Goal: Information Seeking & Learning: Learn about a topic

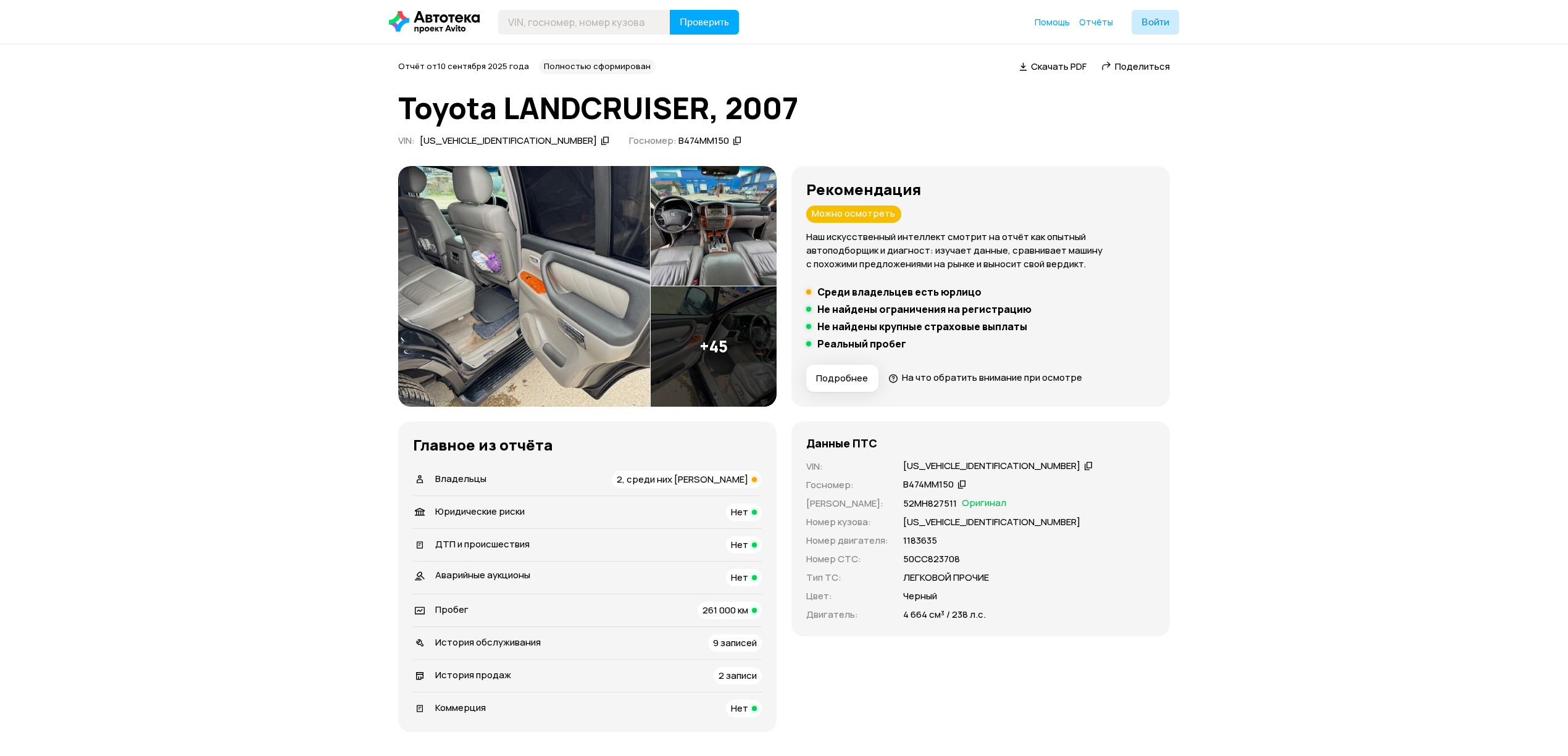
click at [552, 253] on img at bounding box center [524, 287] width 252 height 241
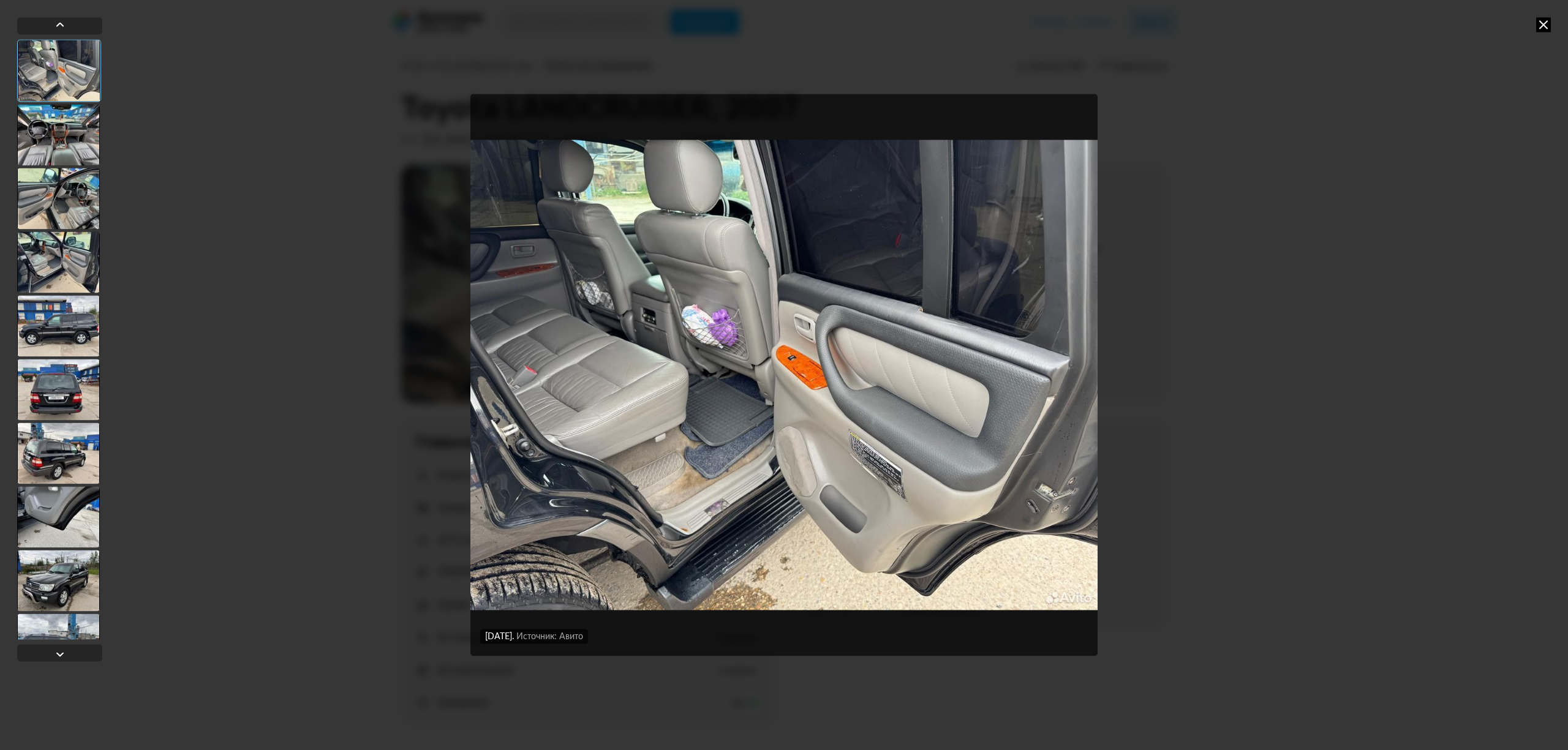
click at [1543, 24] on icon at bounding box center [1543, 24] width 14 height 14
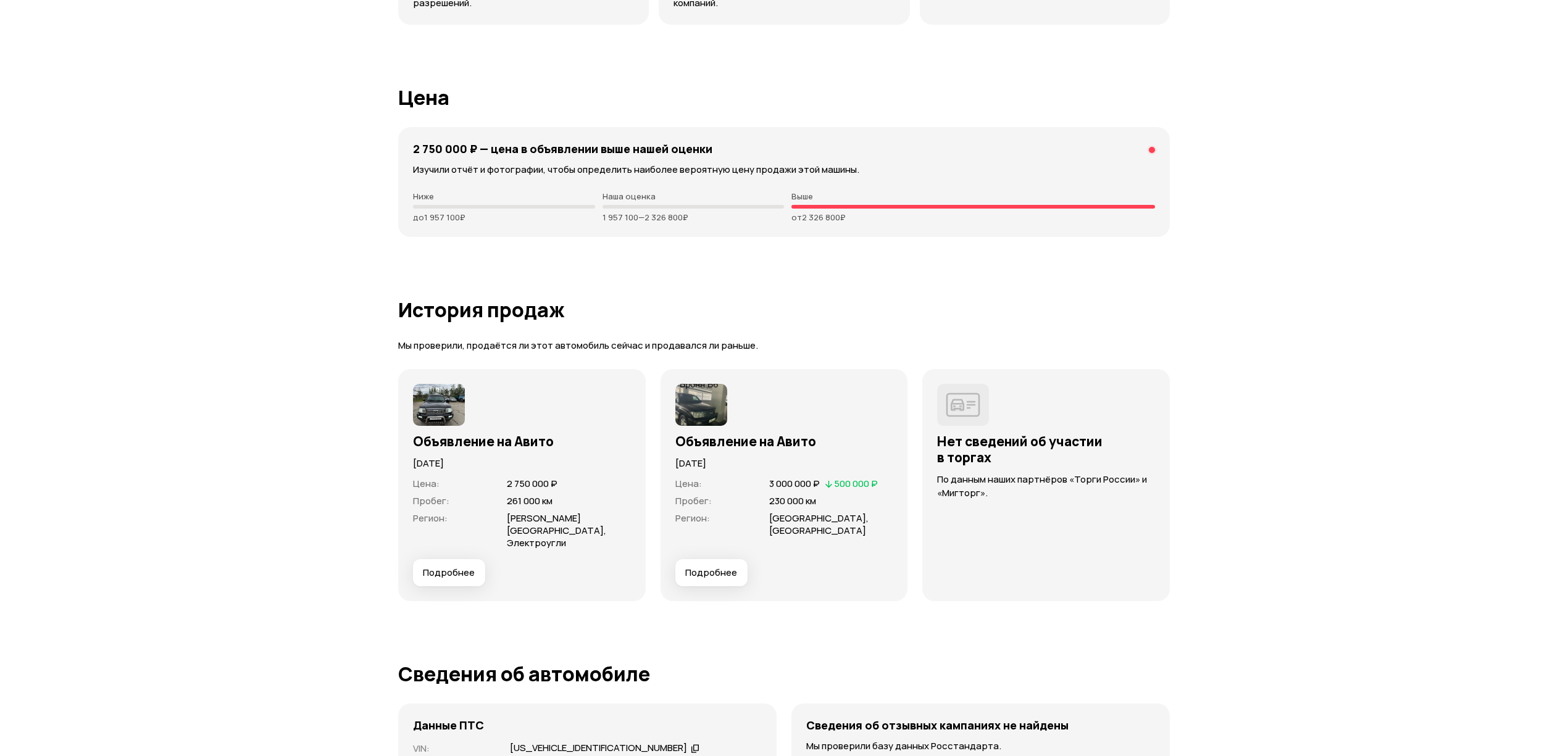
scroll to position [3046, 0]
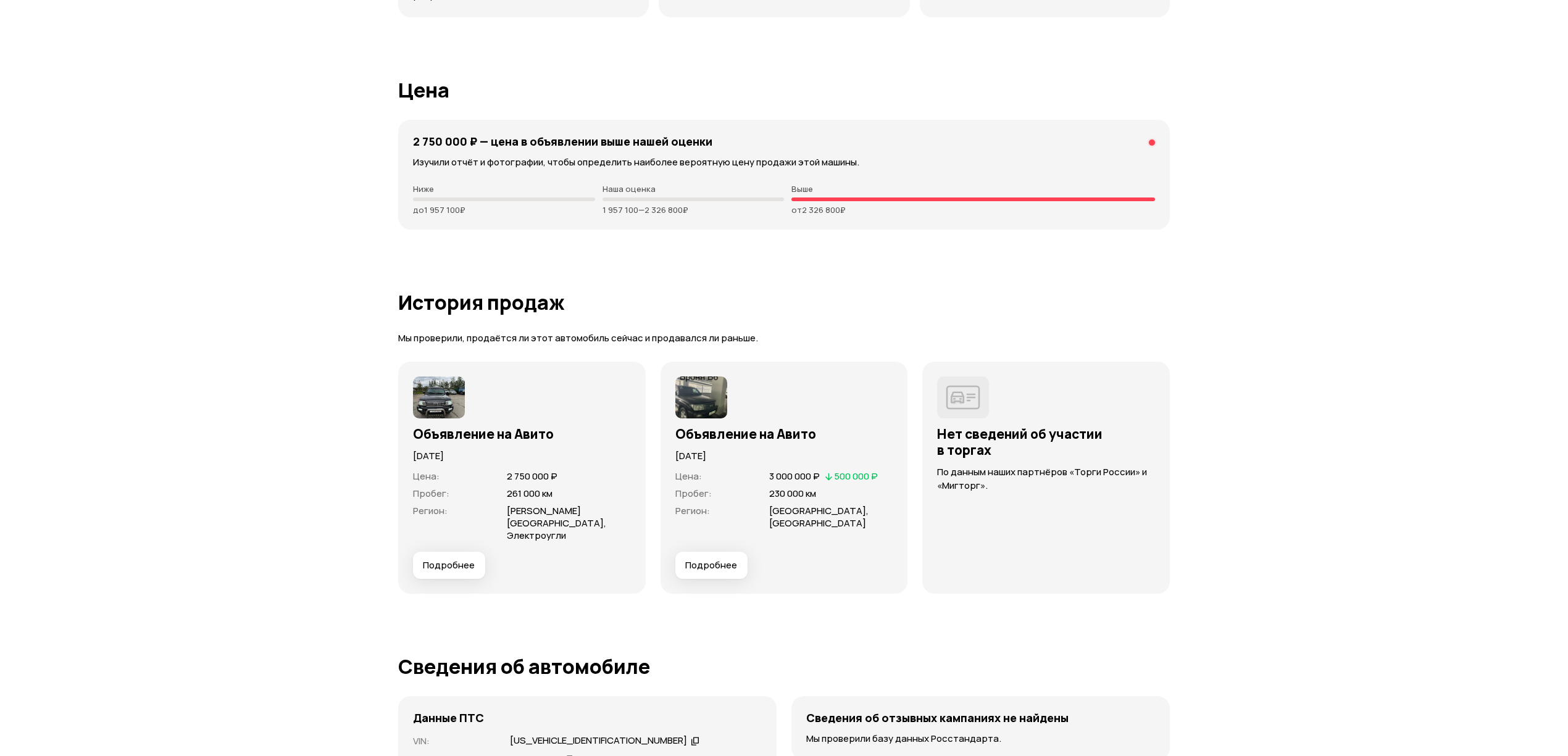
click at [440, 419] on div "Объявление на Авито" at bounding box center [522, 430] width 218 height 24
click at [440, 409] on img at bounding box center [439, 397] width 52 height 42
click at [448, 430] on h3 "Объявление на Авито" at bounding box center [522, 434] width 218 height 16
click at [462, 559] on span "Подробнее" at bounding box center [449, 565] width 52 height 13
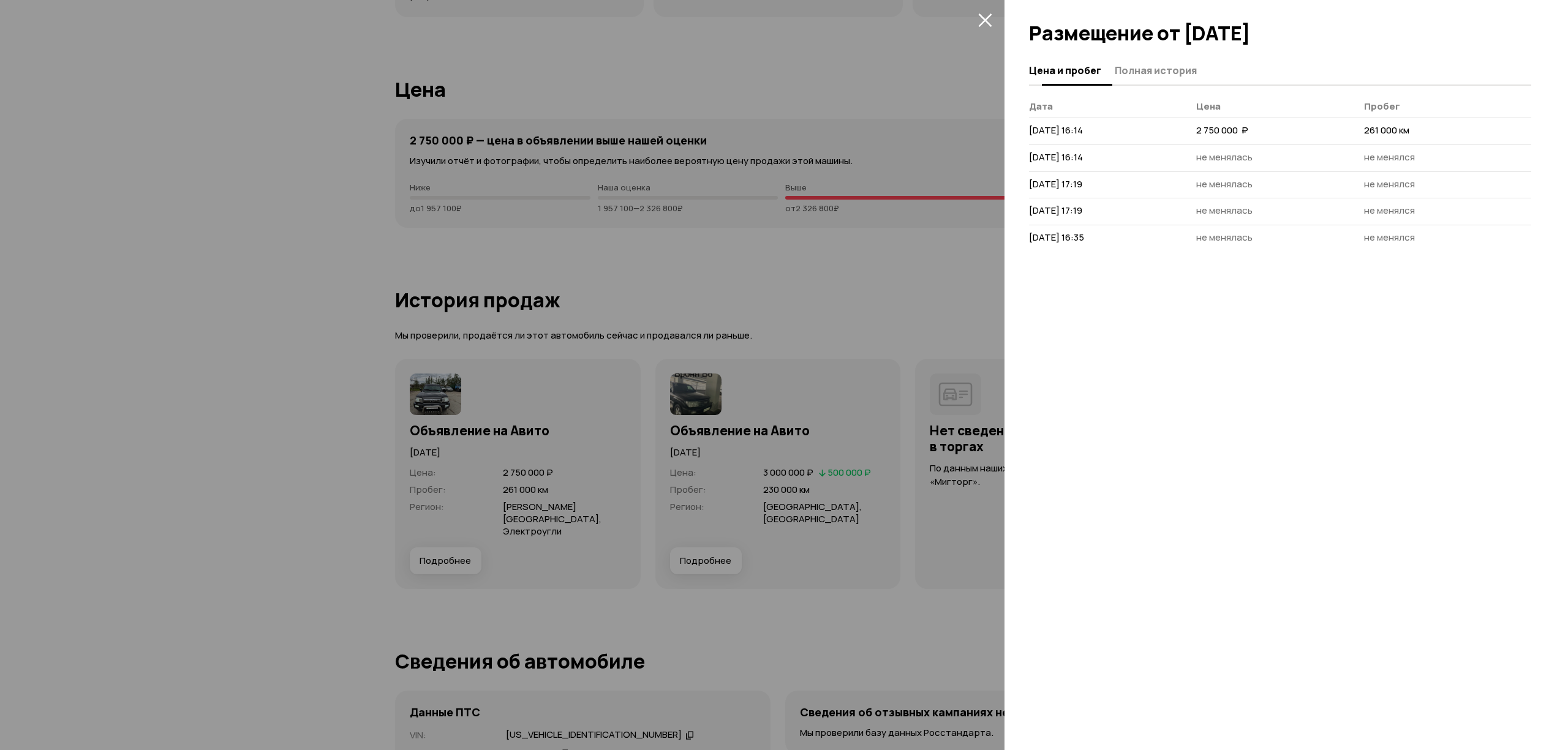
click at [1147, 66] on span "Полная история" at bounding box center [1154, 71] width 82 height 13
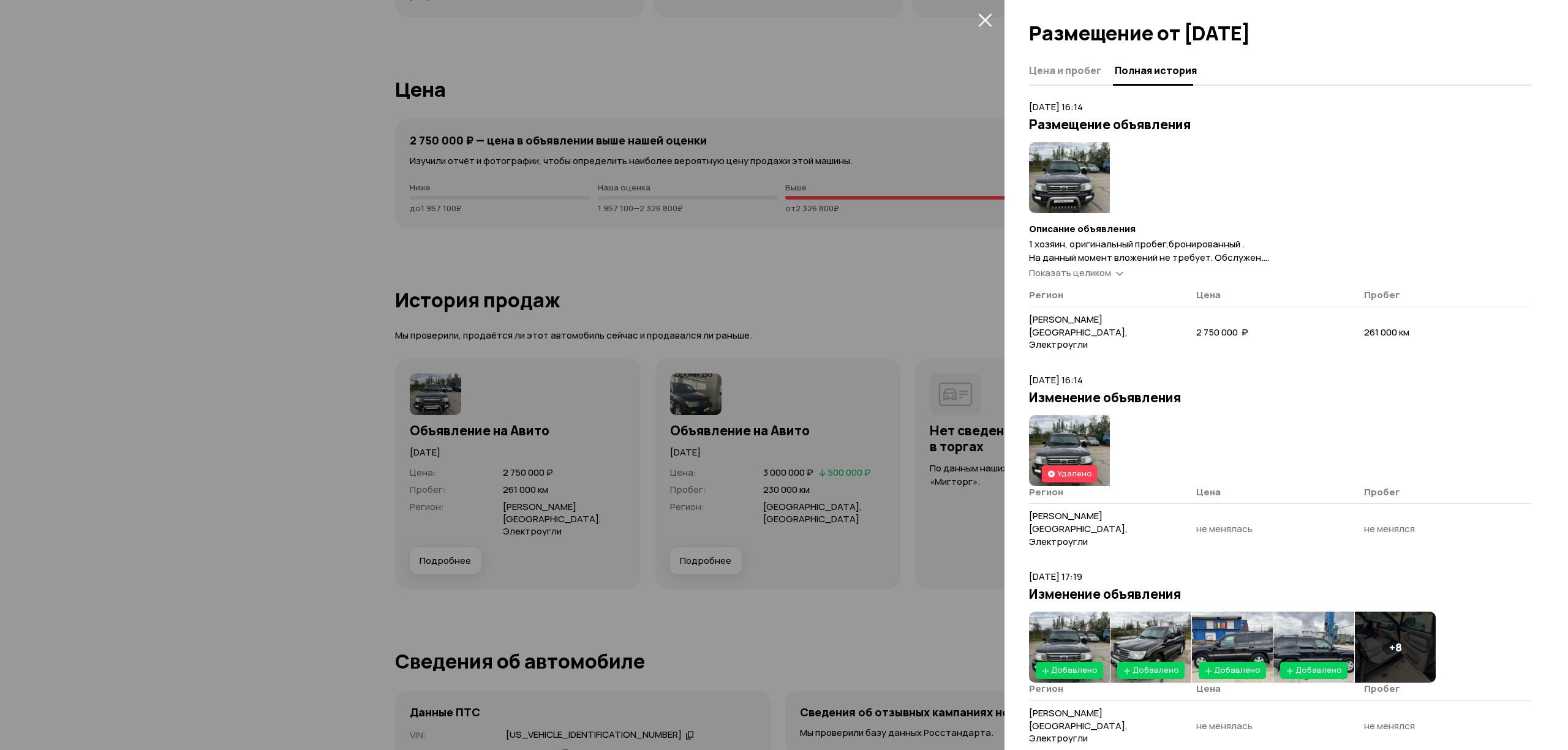
click at [1067, 187] on img at bounding box center [1069, 177] width 81 height 71
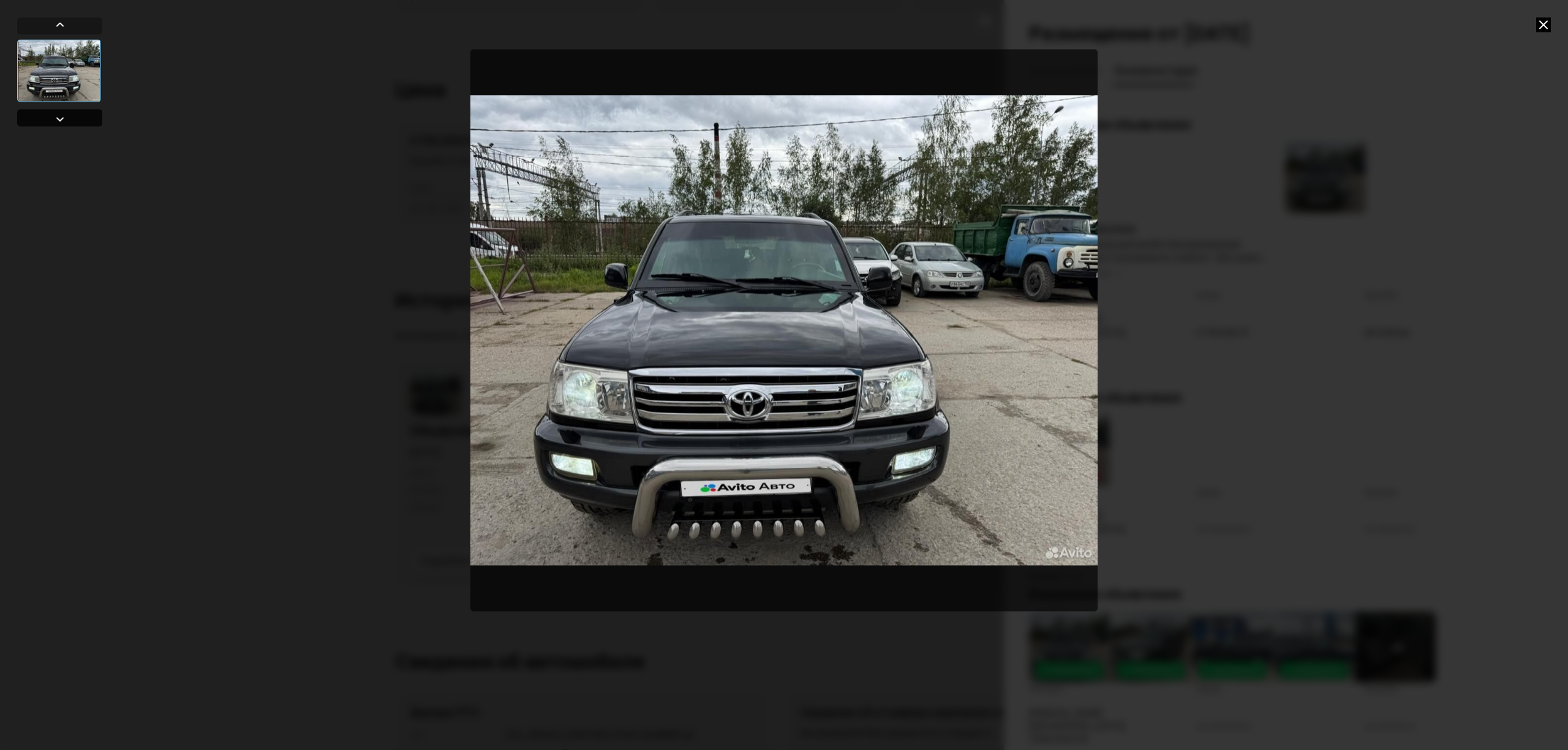
click at [70, 118] on div at bounding box center [59, 118] width 85 height 17
click at [1546, 24] on icon at bounding box center [1543, 24] width 14 height 14
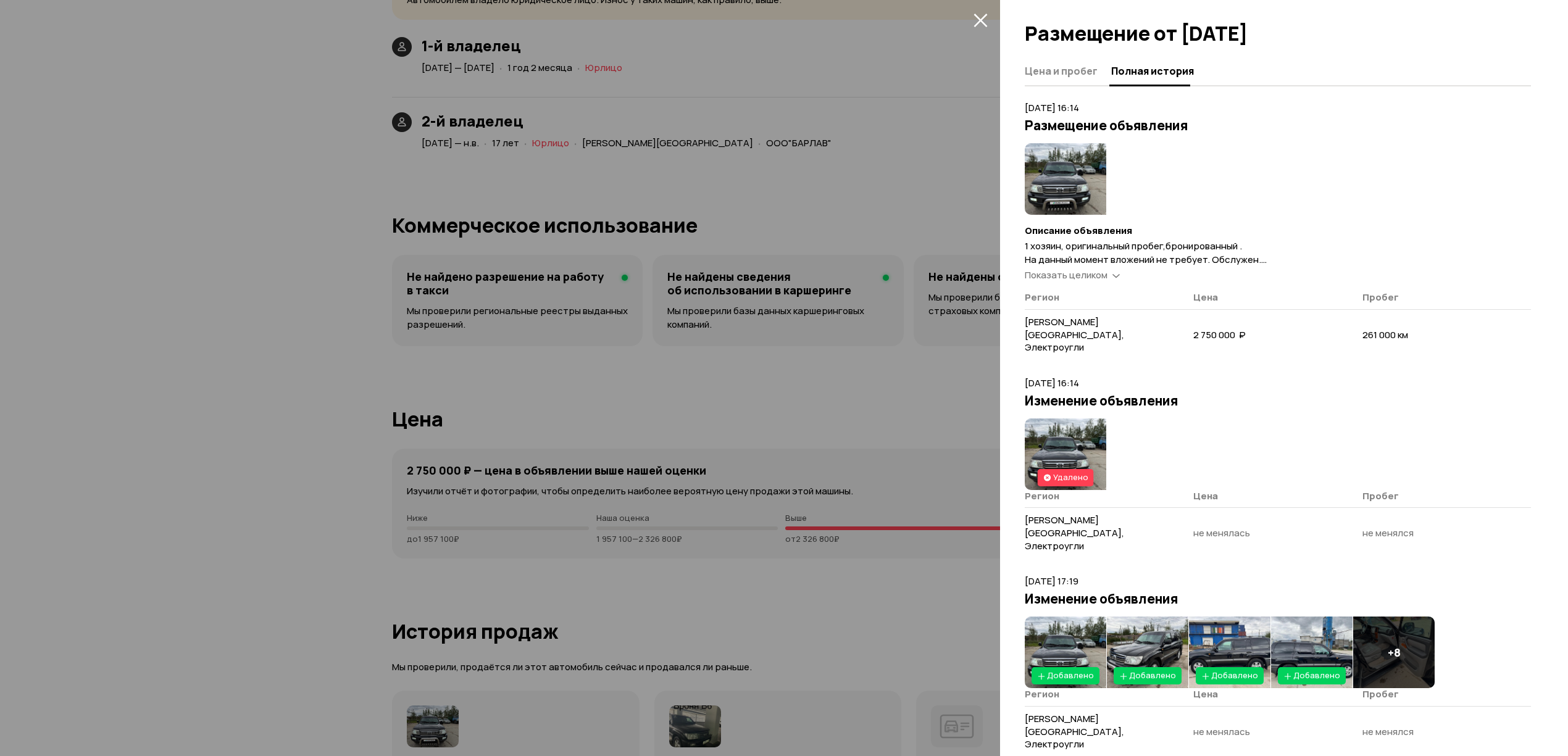
click at [802, 319] on div at bounding box center [784, 378] width 1568 height 756
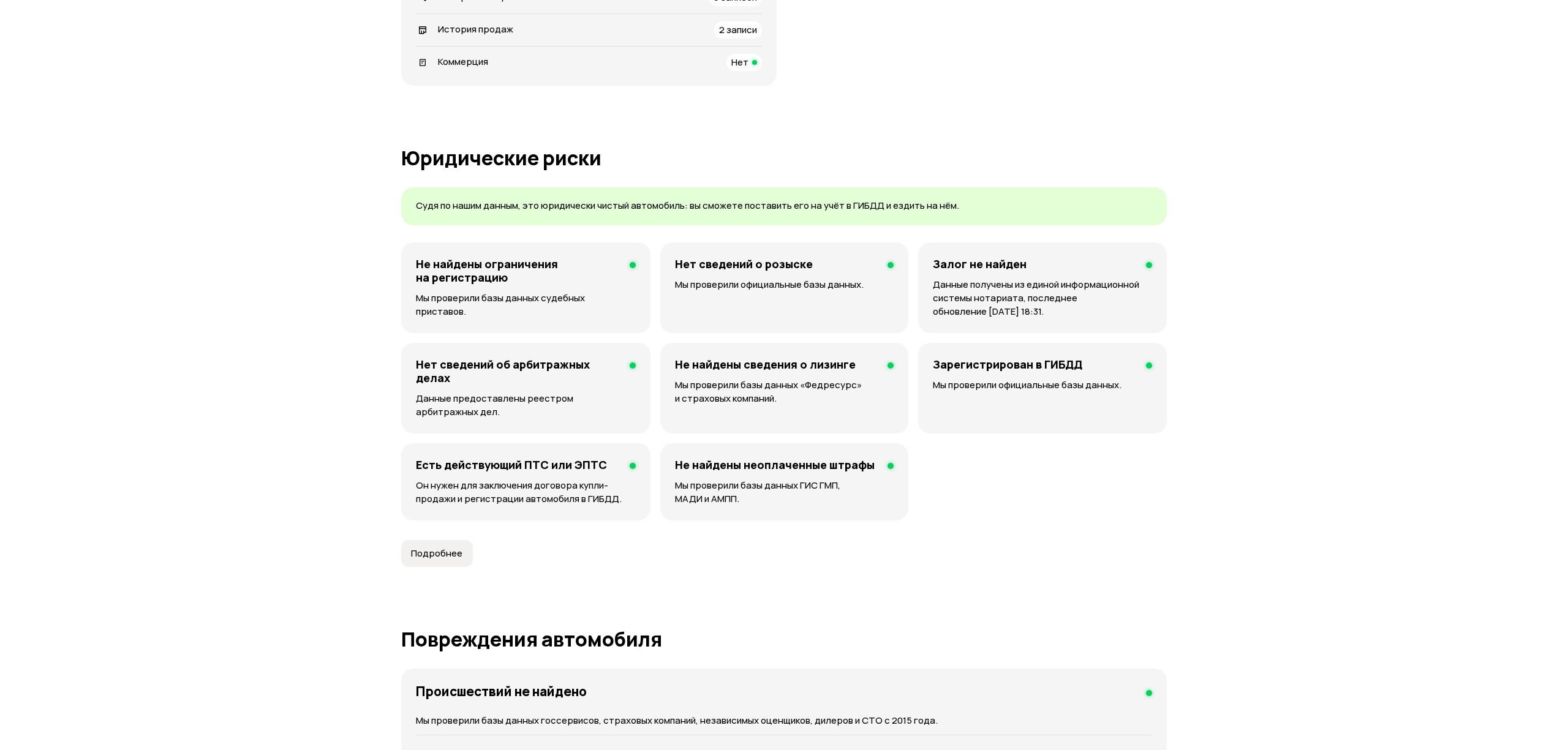
scroll to position [0, 0]
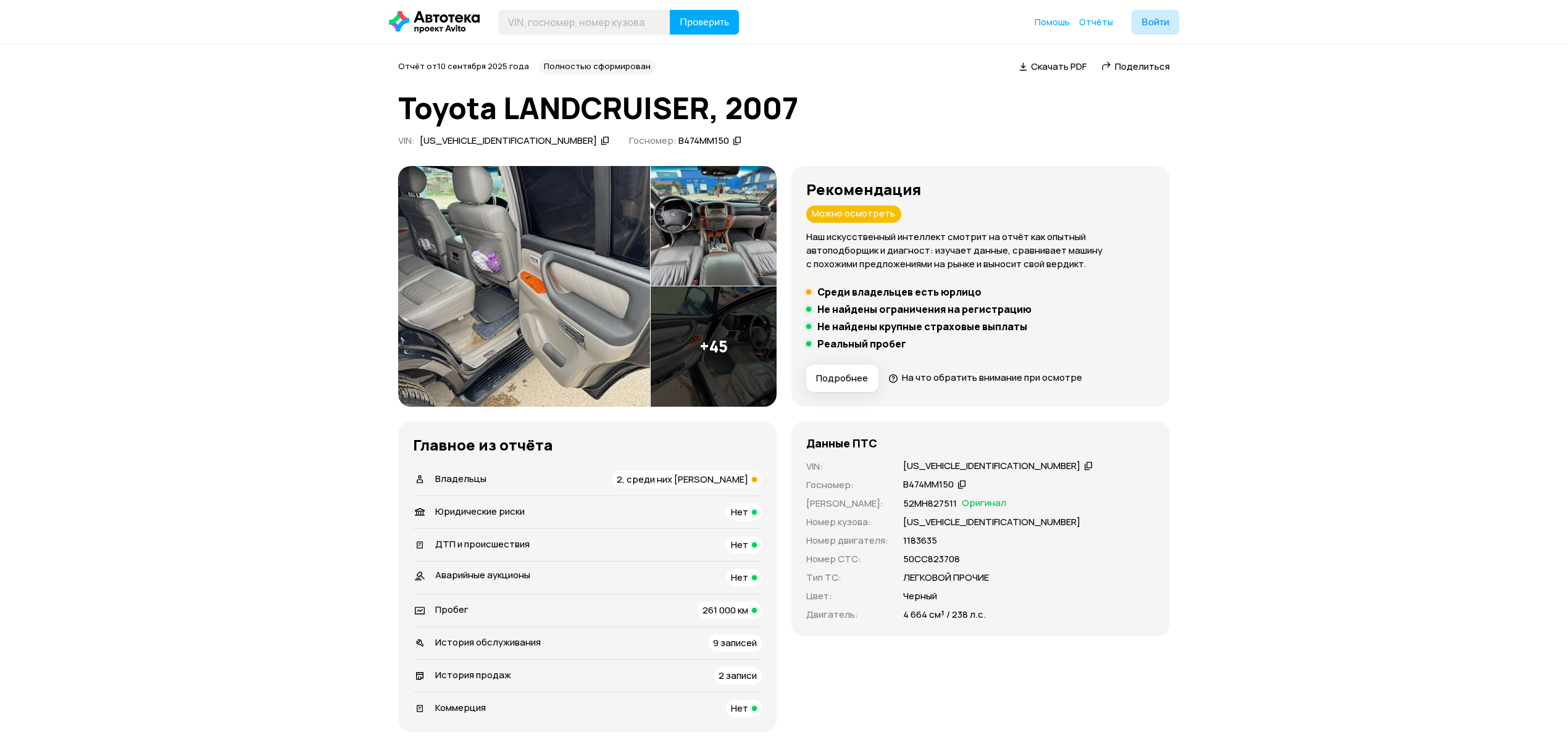
click at [598, 334] on img at bounding box center [524, 287] width 252 height 241
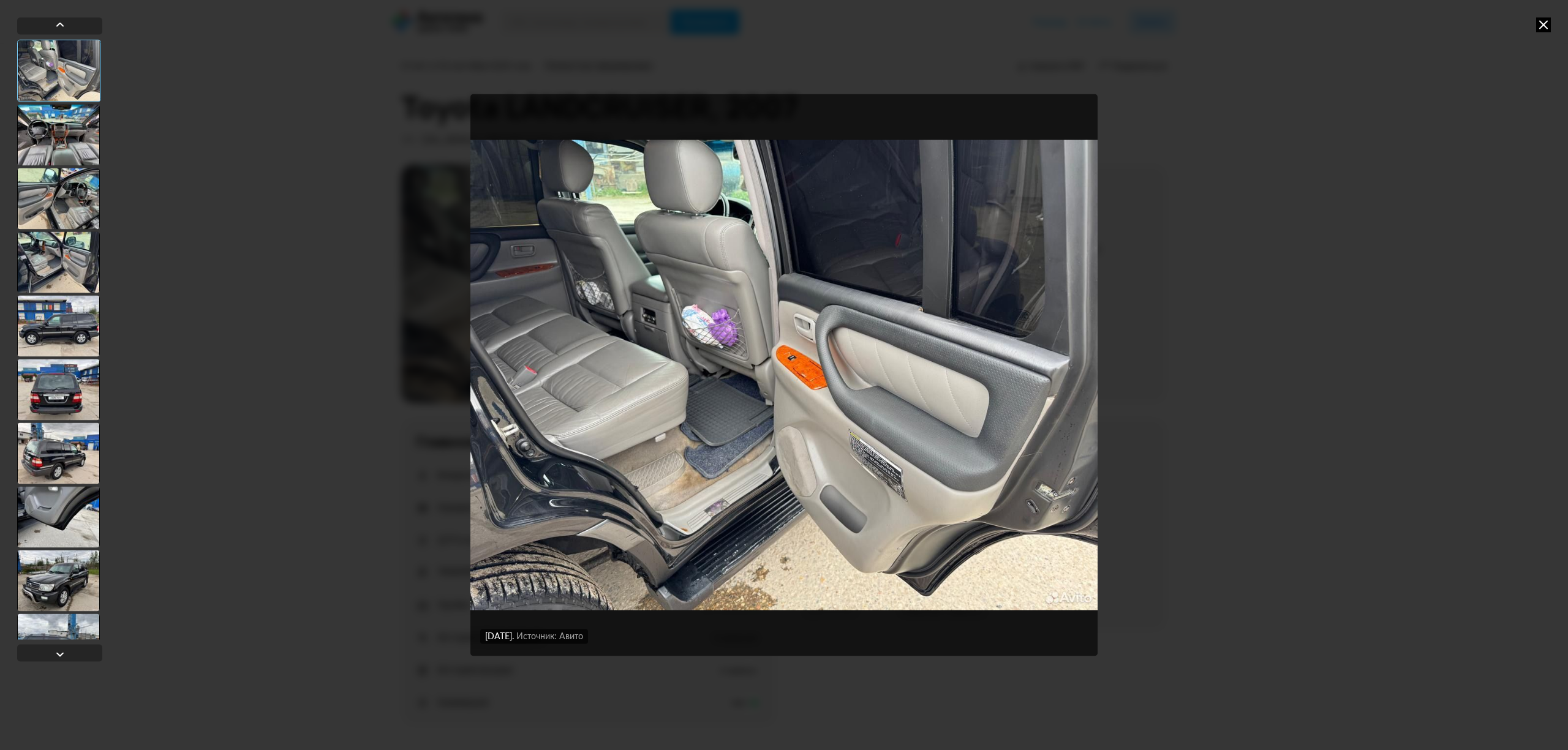
click at [71, 346] on div at bounding box center [58, 326] width 83 height 61
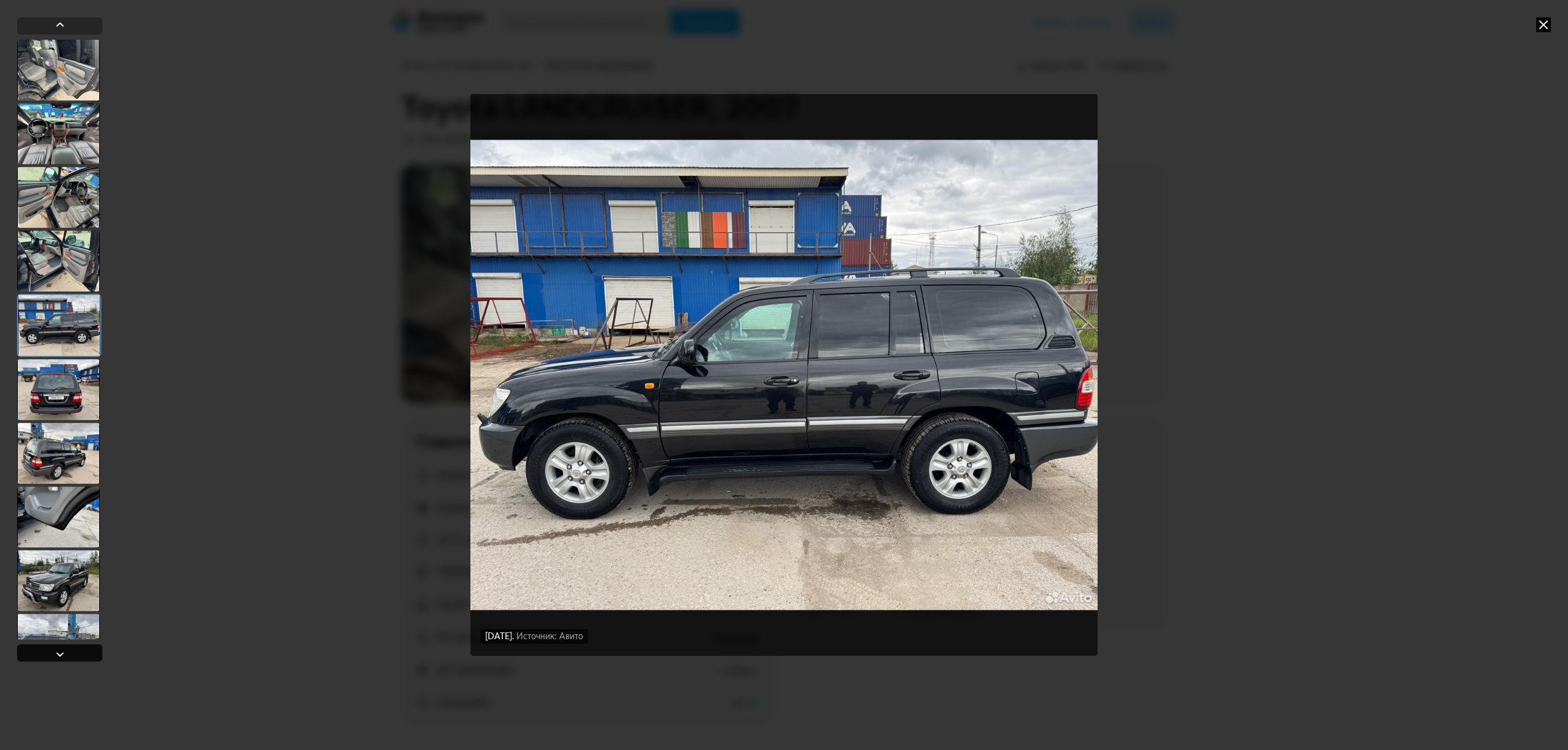
click at [63, 652] on div at bounding box center [60, 654] width 14 height 14
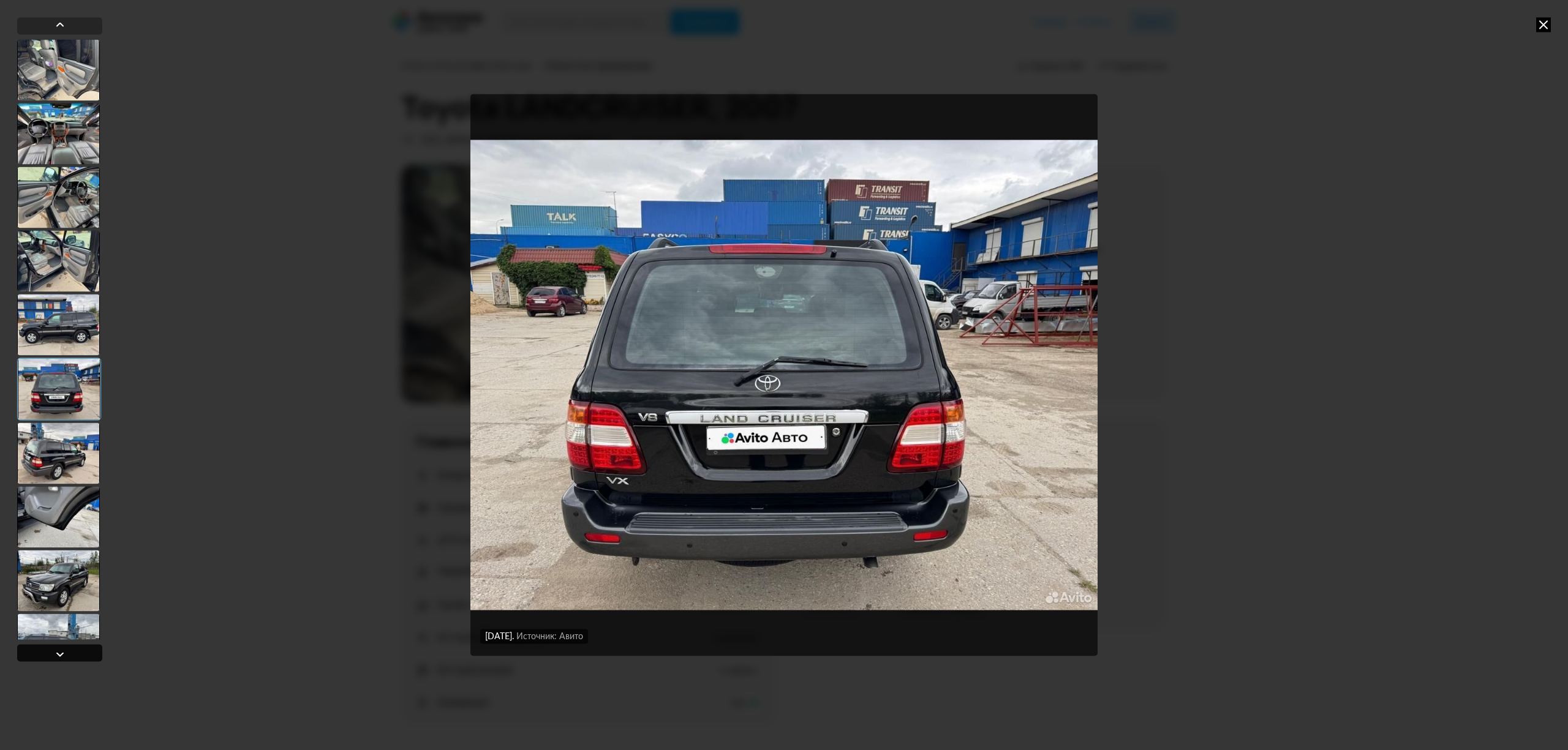
click at [63, 652] on div at bounding box center [60, 654] width 14 height 14
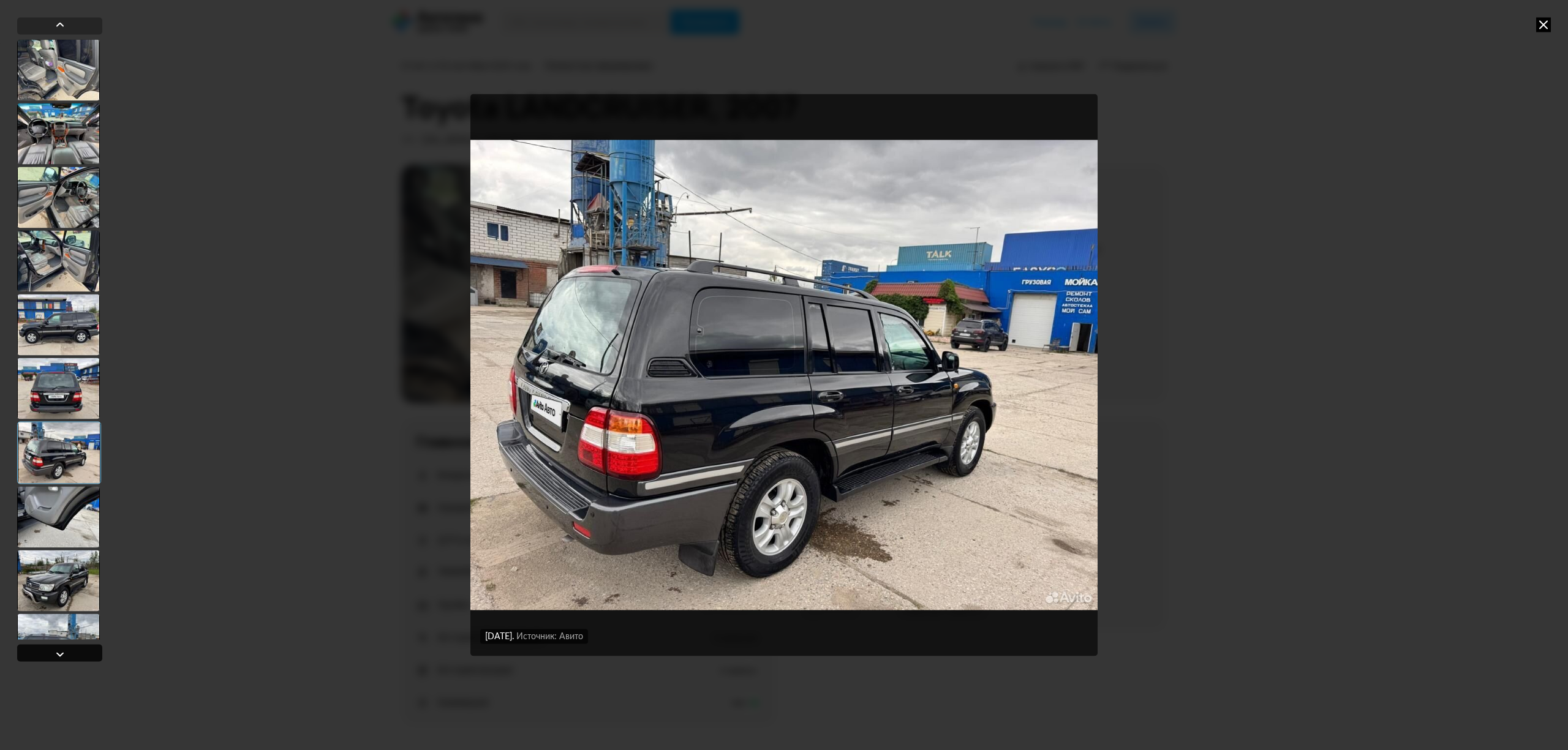
click at [63, 652] on div at bounding box center [60, 654] width 14 height 14
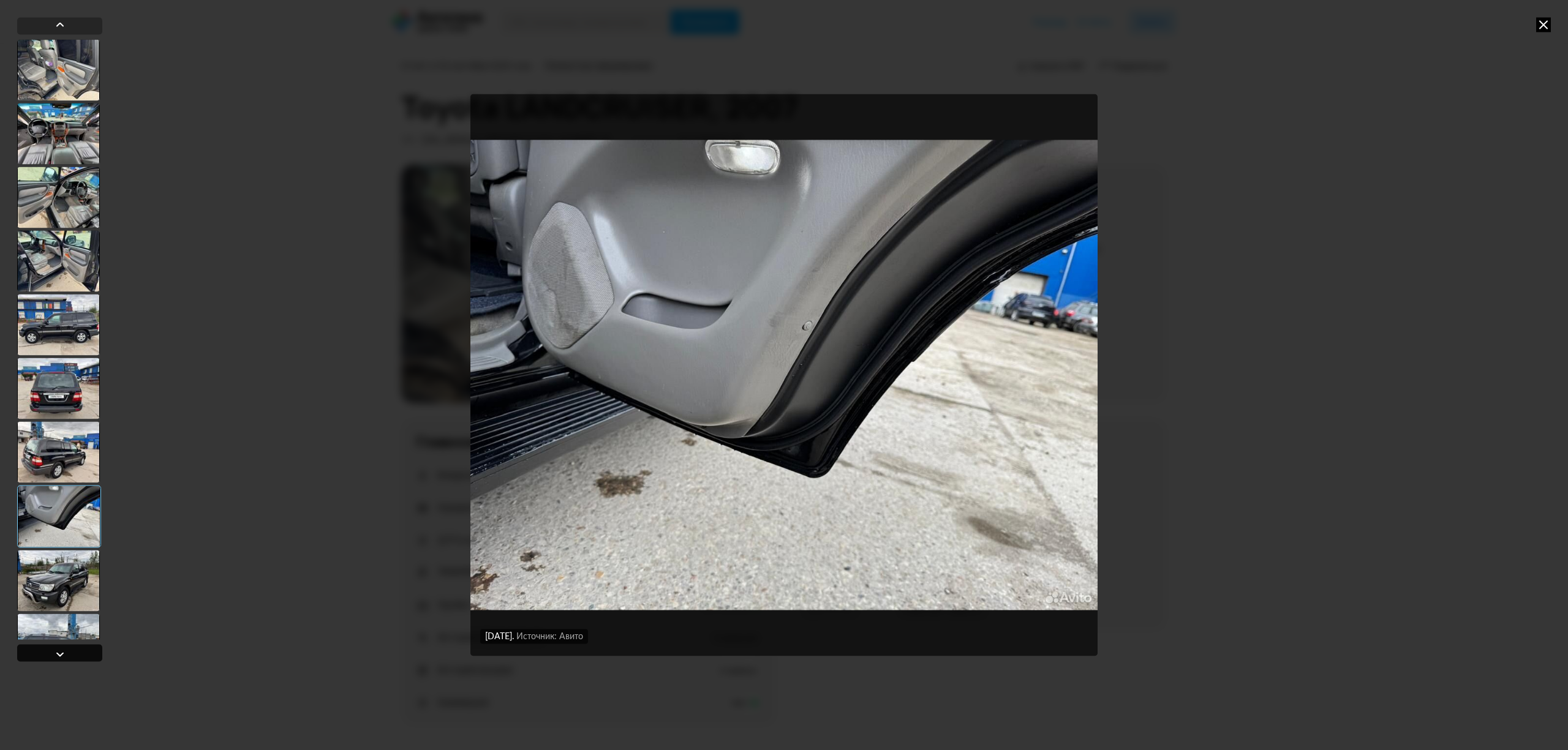
click at [63, 652] on div at bounding box center [60, 654] width 14 height 14
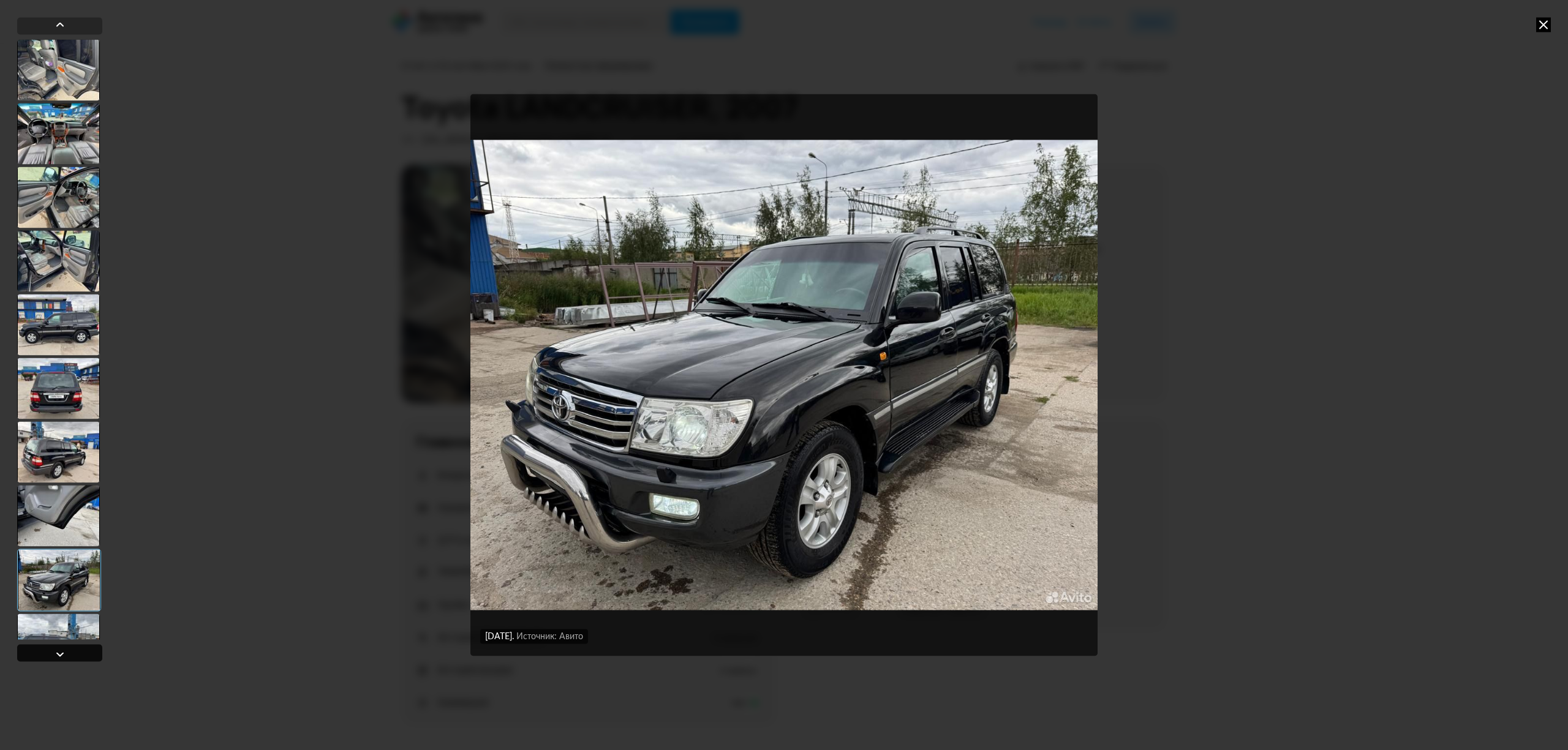
click at [69, 655] on div at bounding box center [59, 652] width 85 height 17
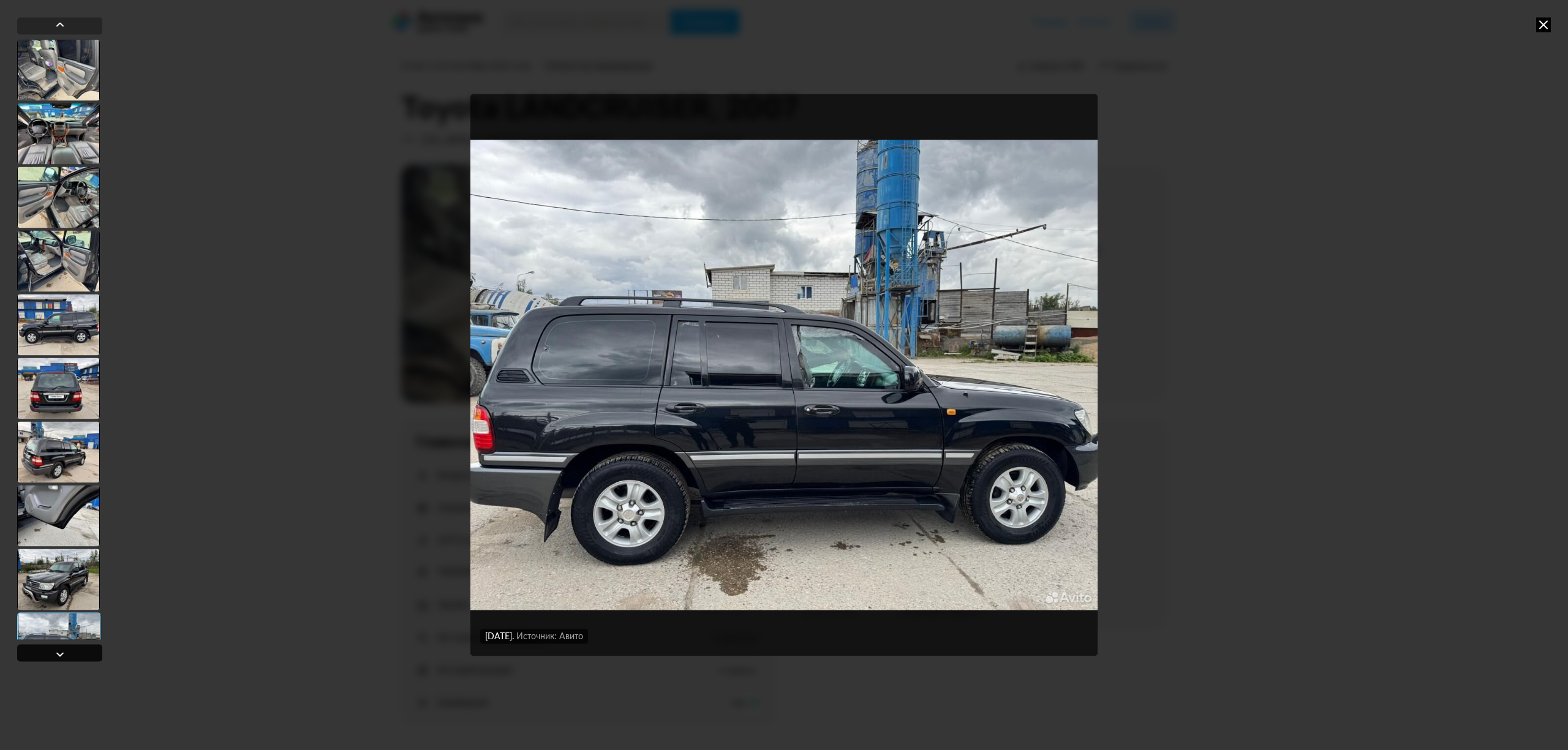
click at [69, 655] on div at bounding box center [59, 652] width 85 height 17
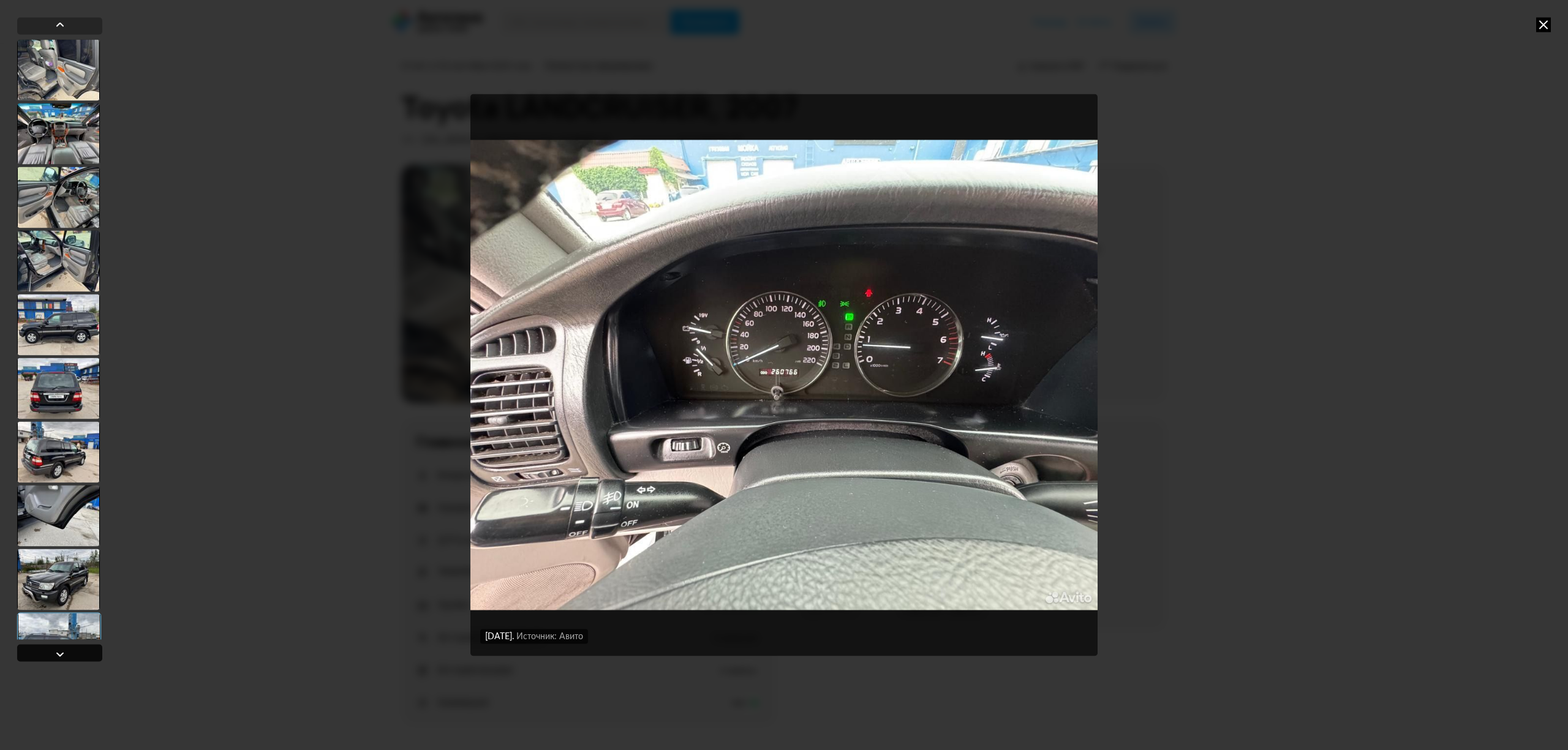
scroll to position [632, 0]
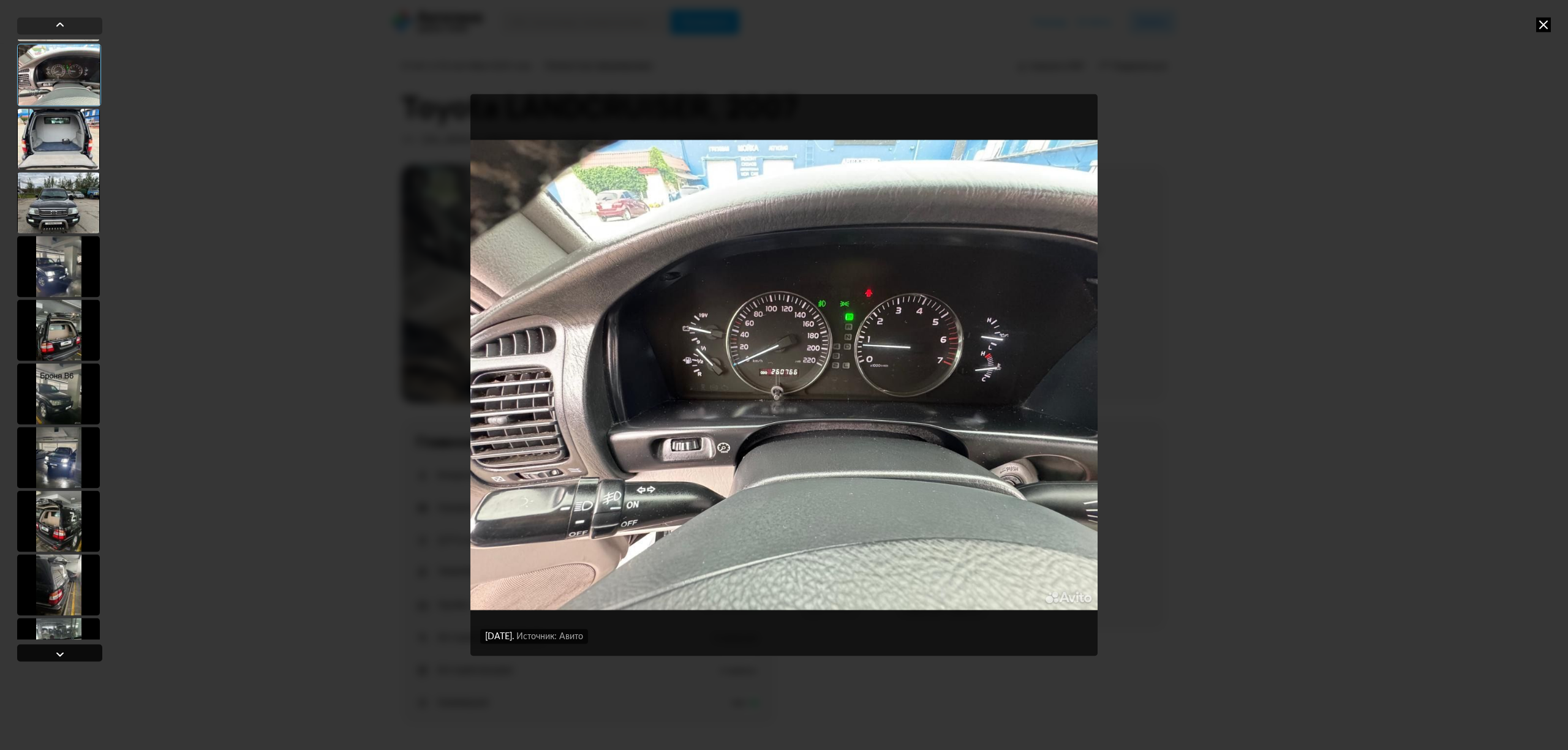
click at [69, 655] on div at bounding box center [59, 652] width 85 height 17
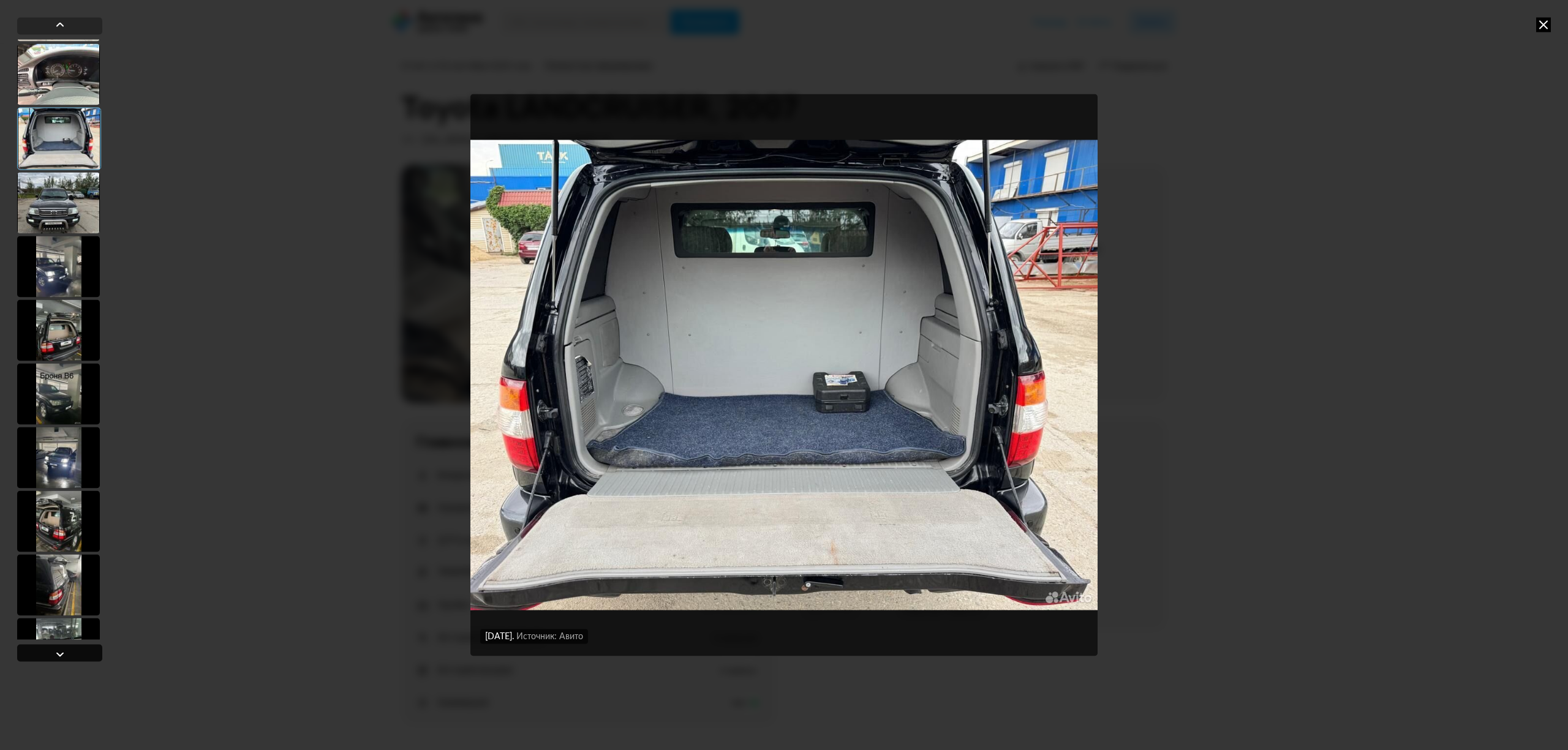
click at [69, 655] on div at bounding box center [59, 652] width 85 height 17
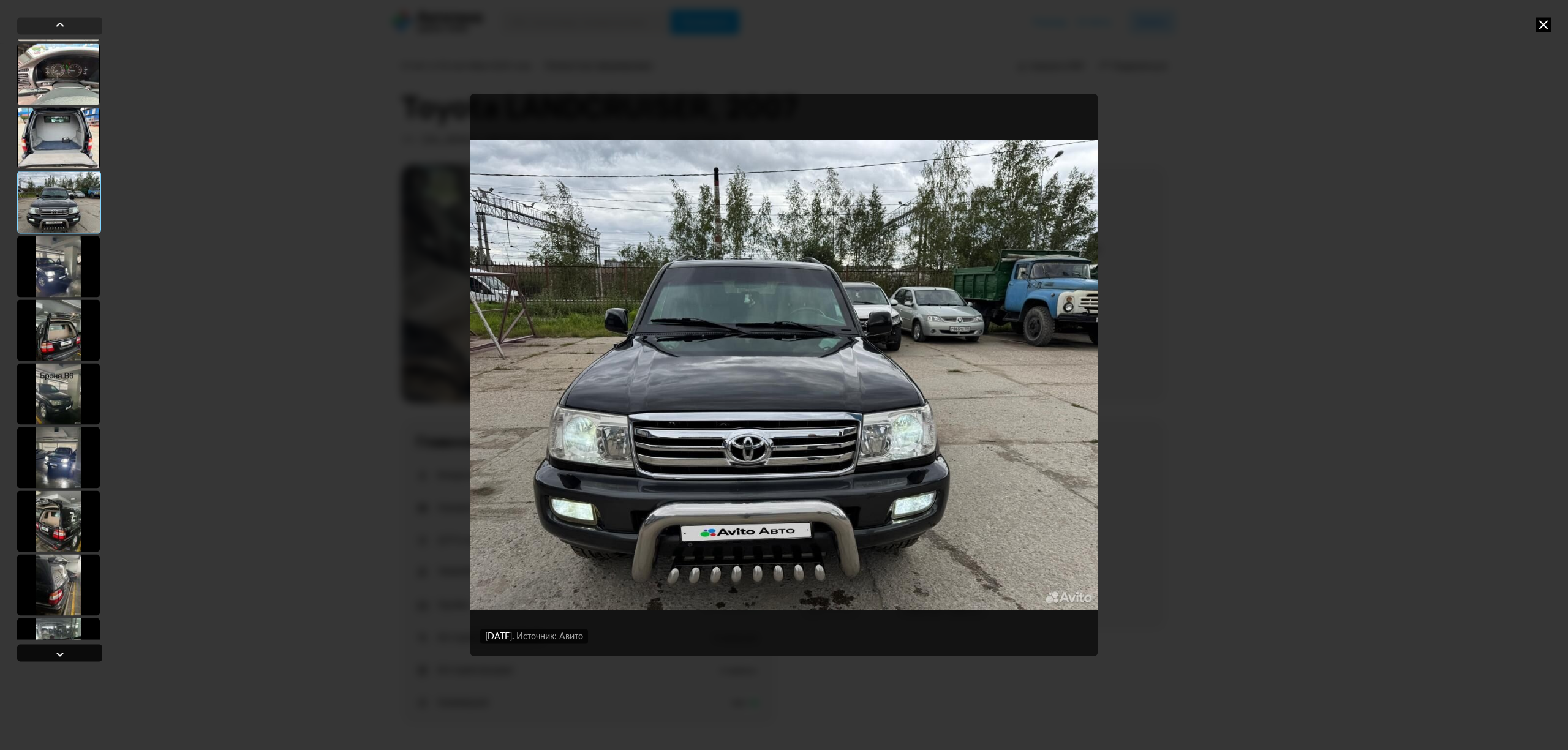
click at [69, 655] on div at bounding box center [59, 652] width 85 height 17
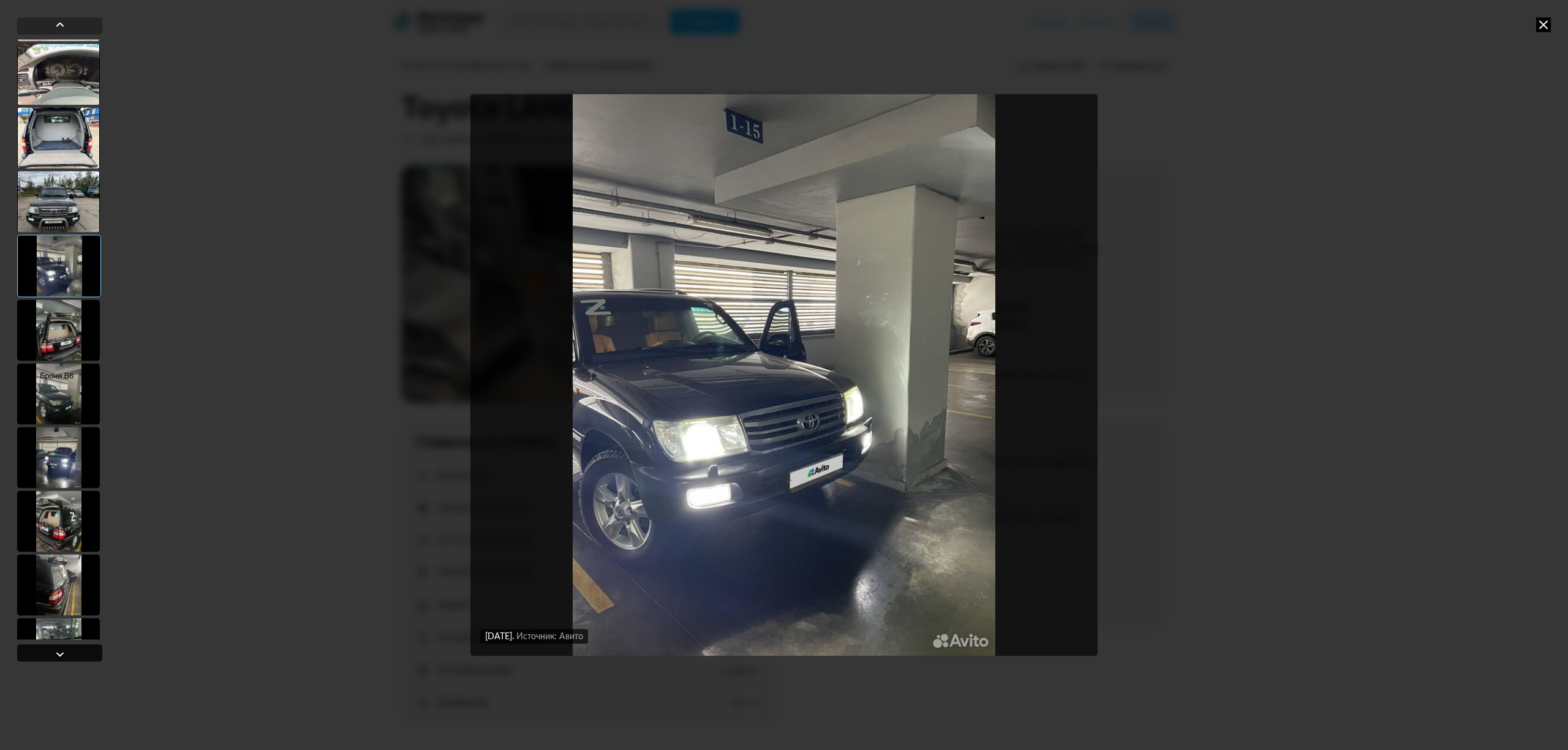
click at [69, 655] on div at bounding box center [59, 652] width 85 height 17
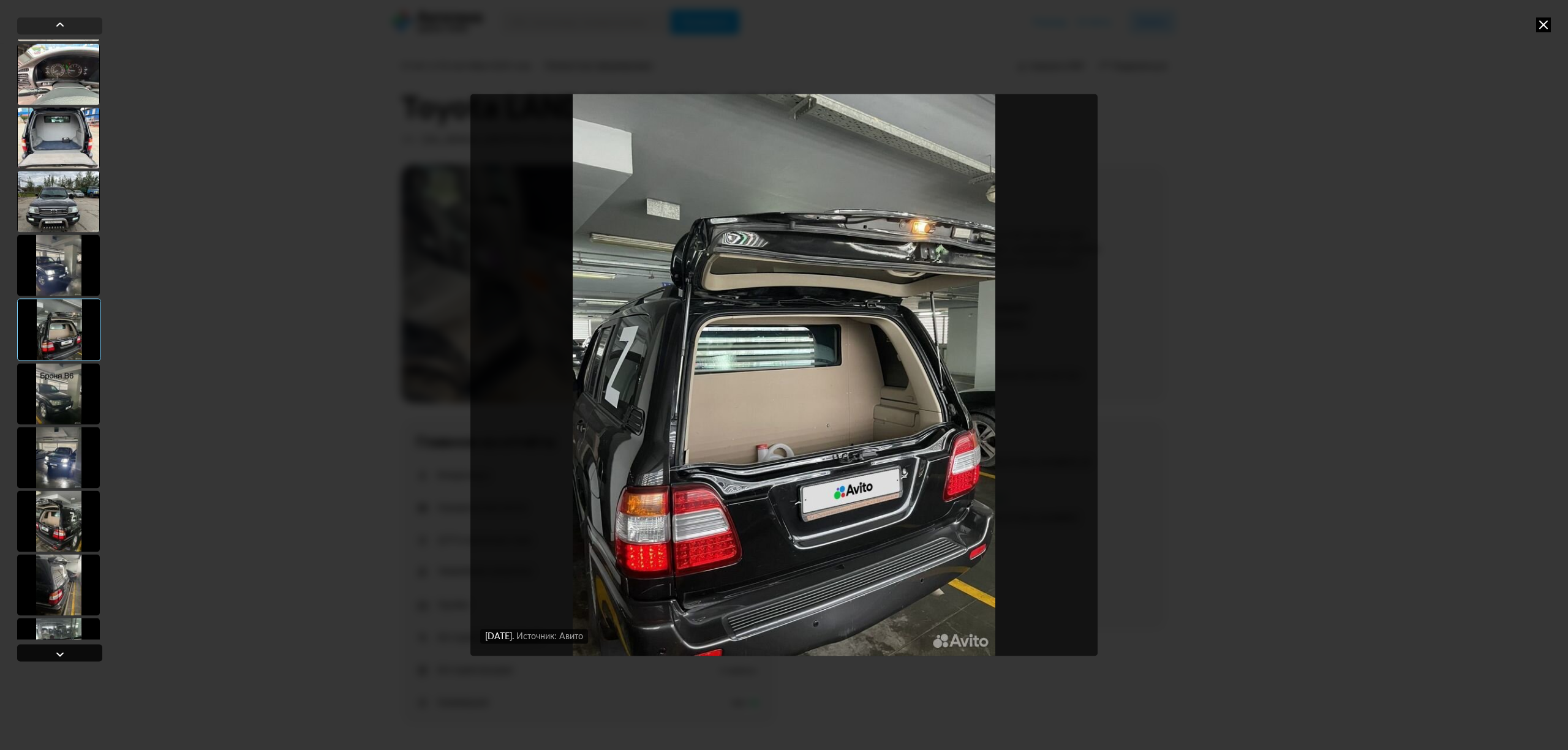
click at [69, 655] on div at bounding box center [59, 652] width 85 height 17
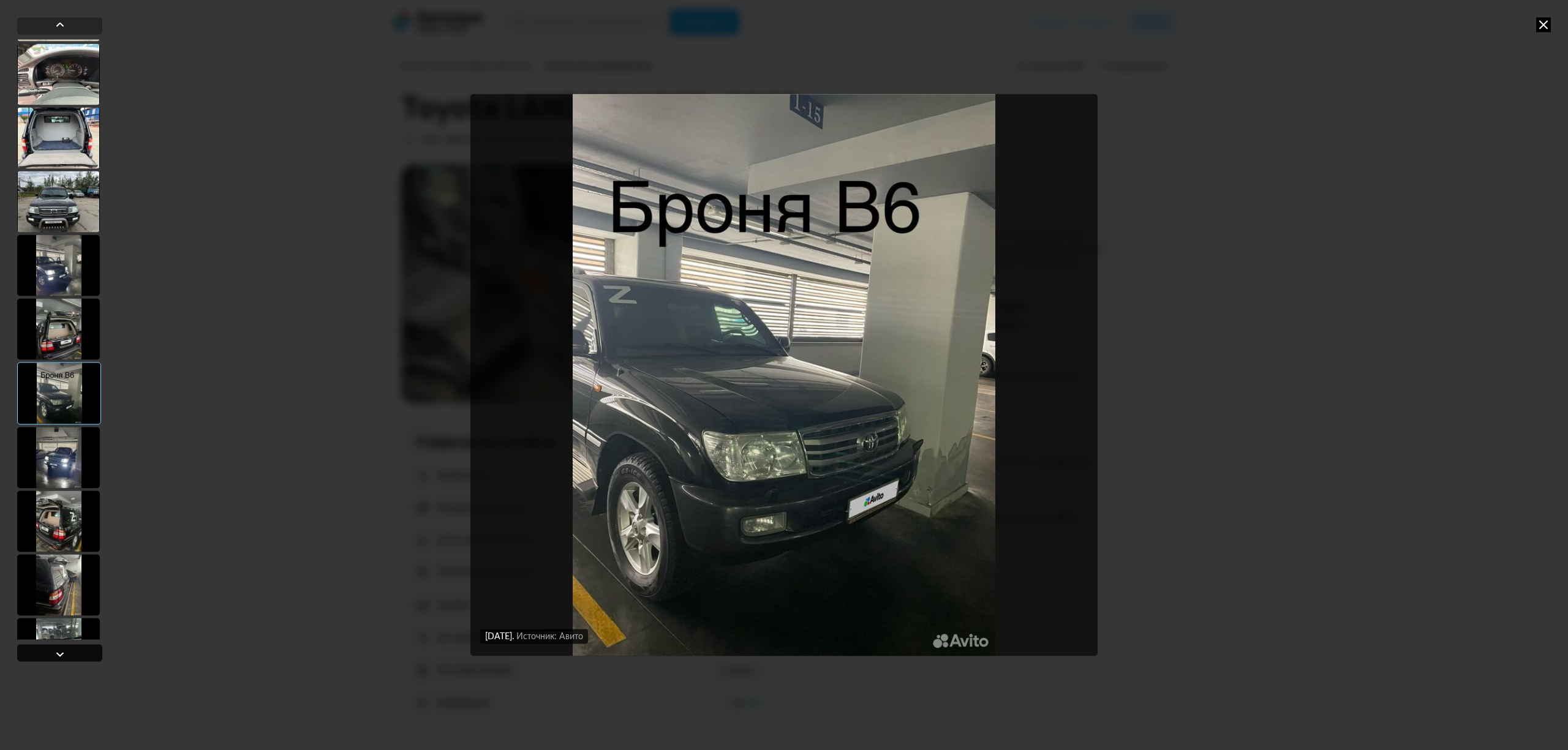
click at [69, 655] on div at bounding box center [59, 652] width 85 height 17
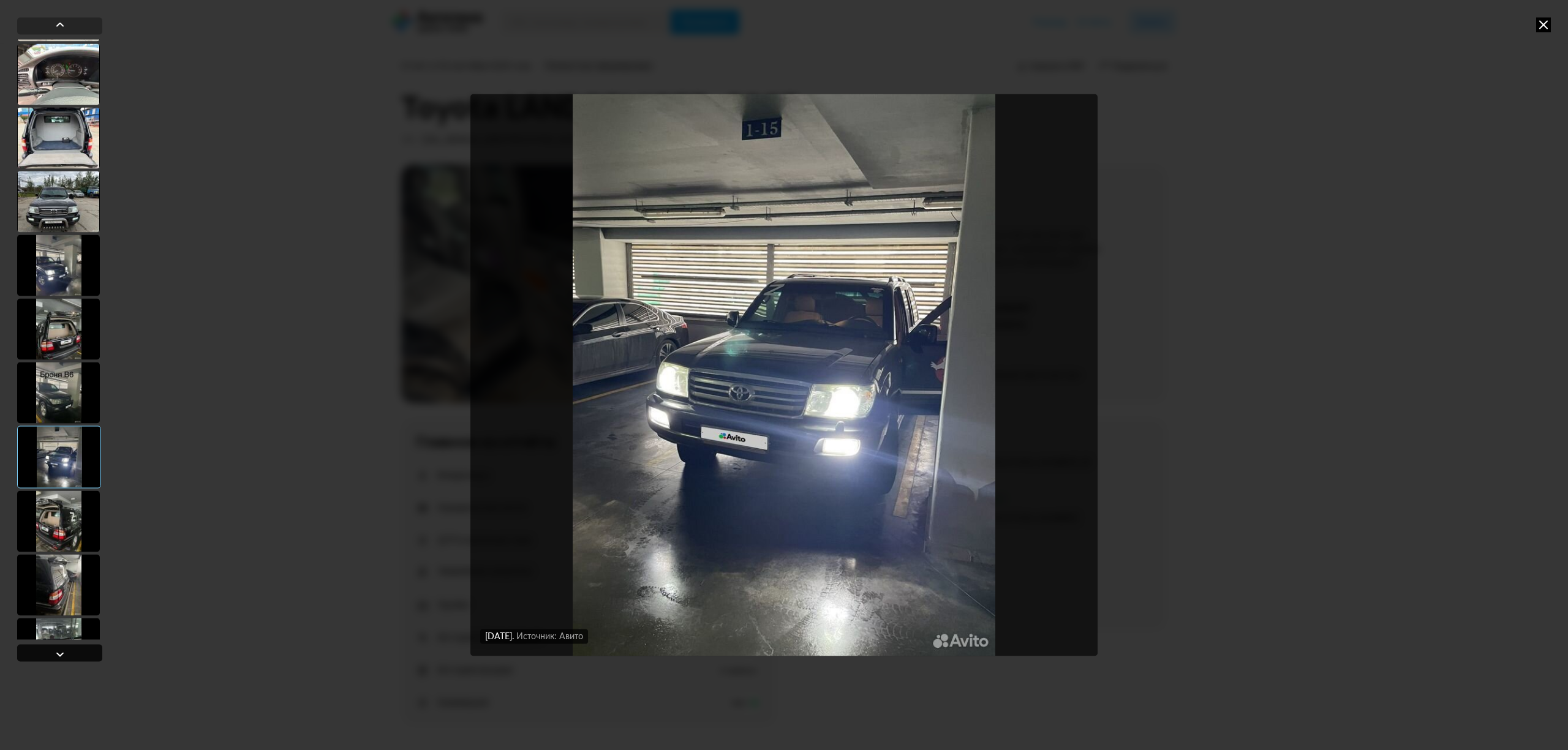
click at [69, 655] on div at bounding box center [59, 652] width 85 height 17
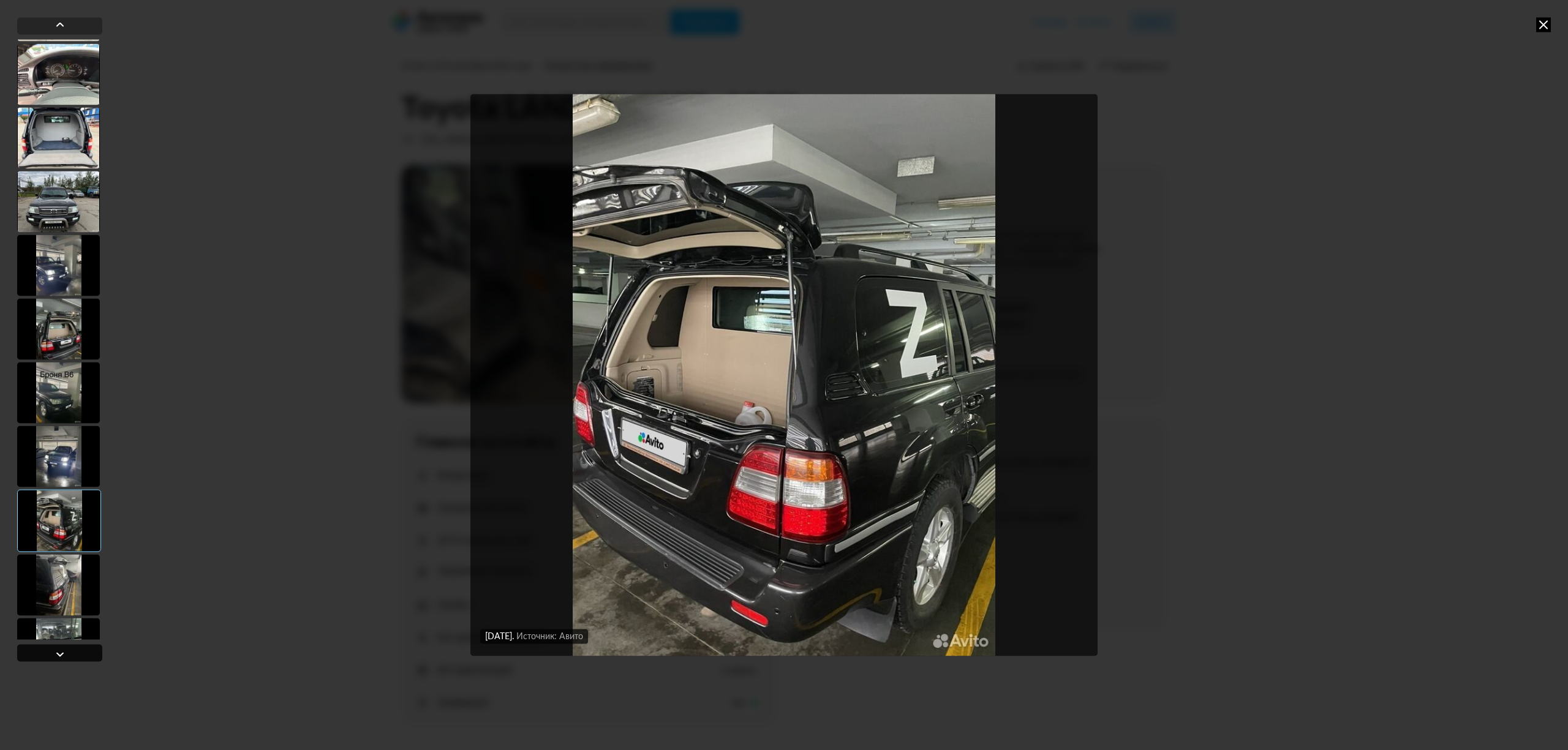
click at [69, 655] on div at bounding box center [59, 652] width 85 height 17
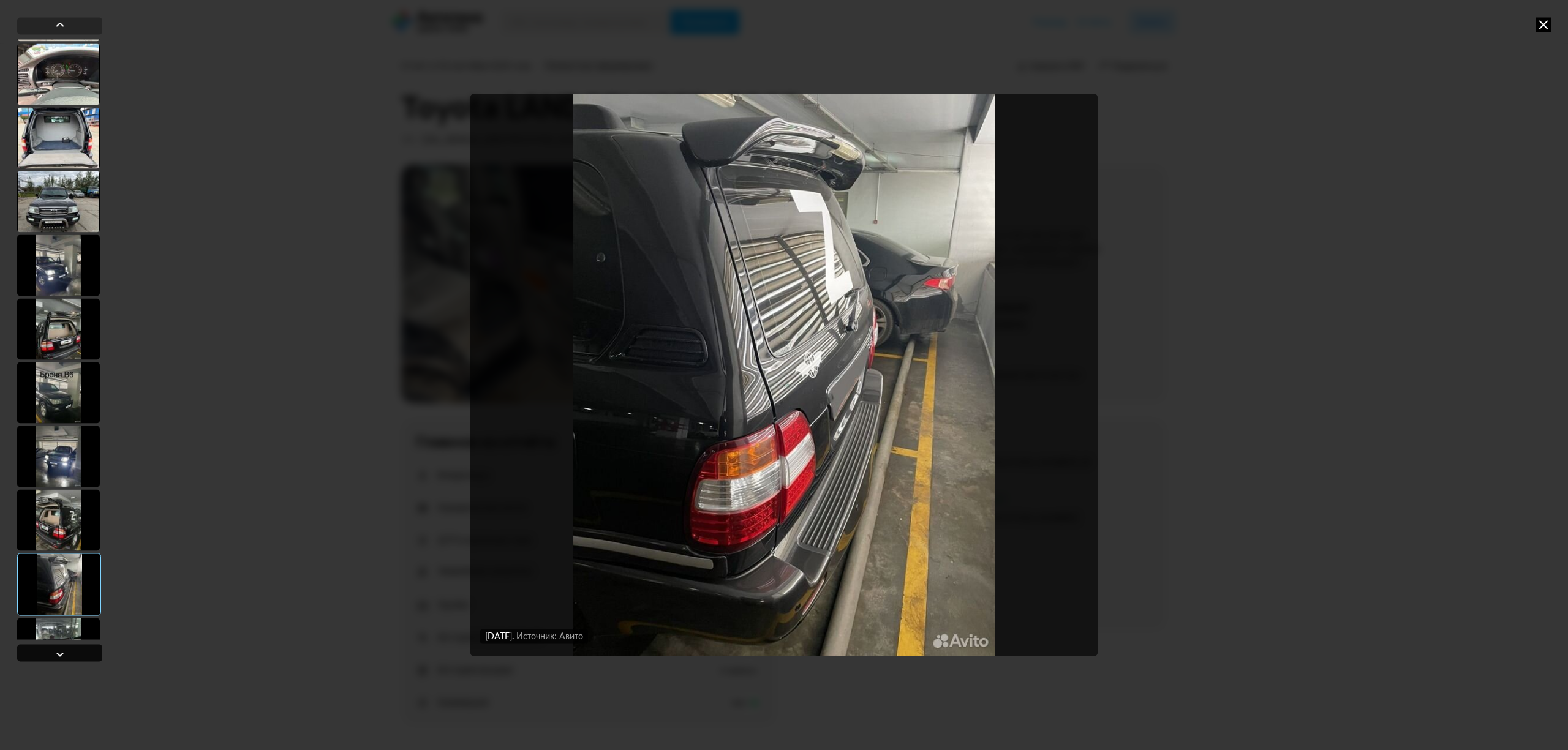
click at [69, 655] on div at bounding box center [59, 652] width 85 height 17
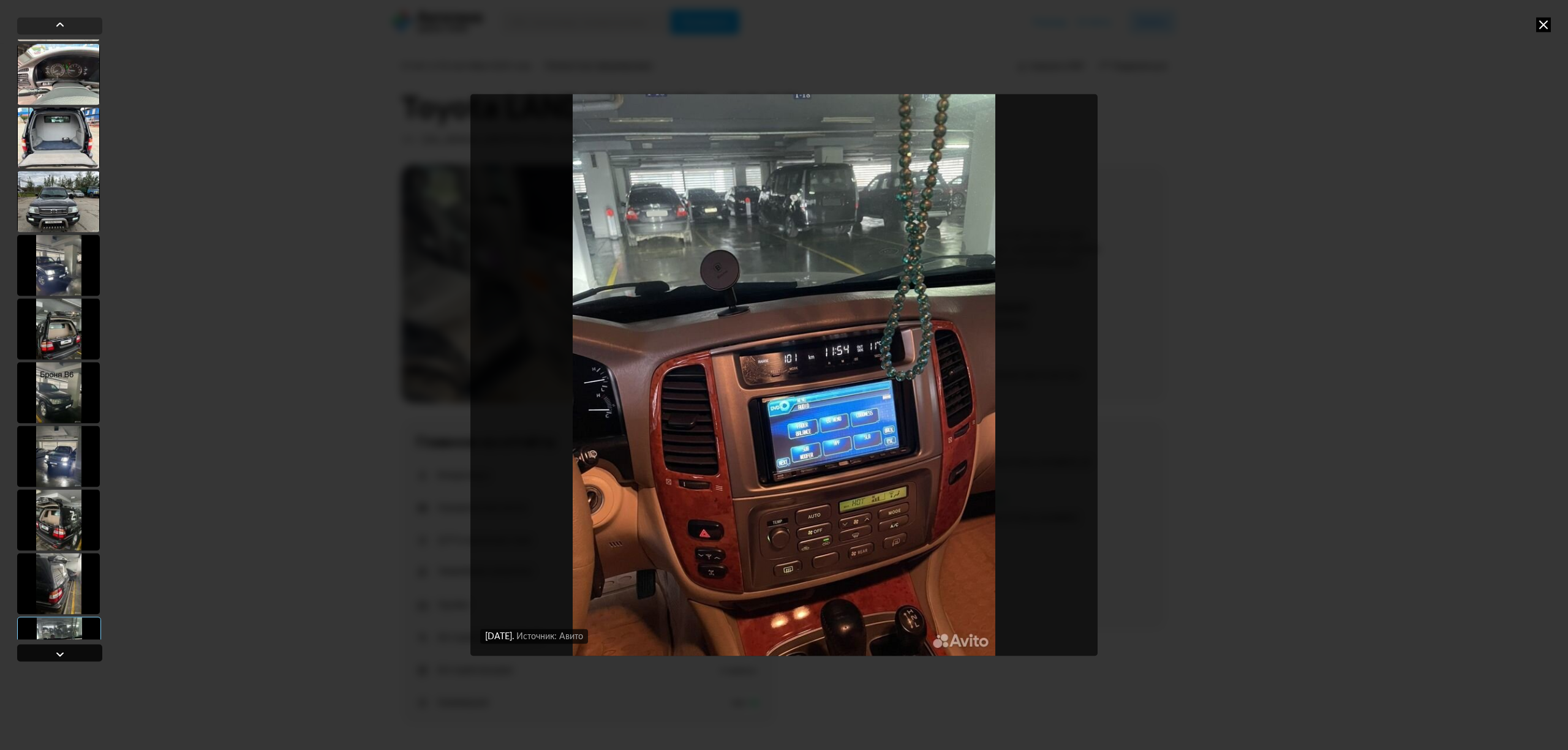
click at [69, 655] on div at bounding box center [59, 652] width 85 height 17
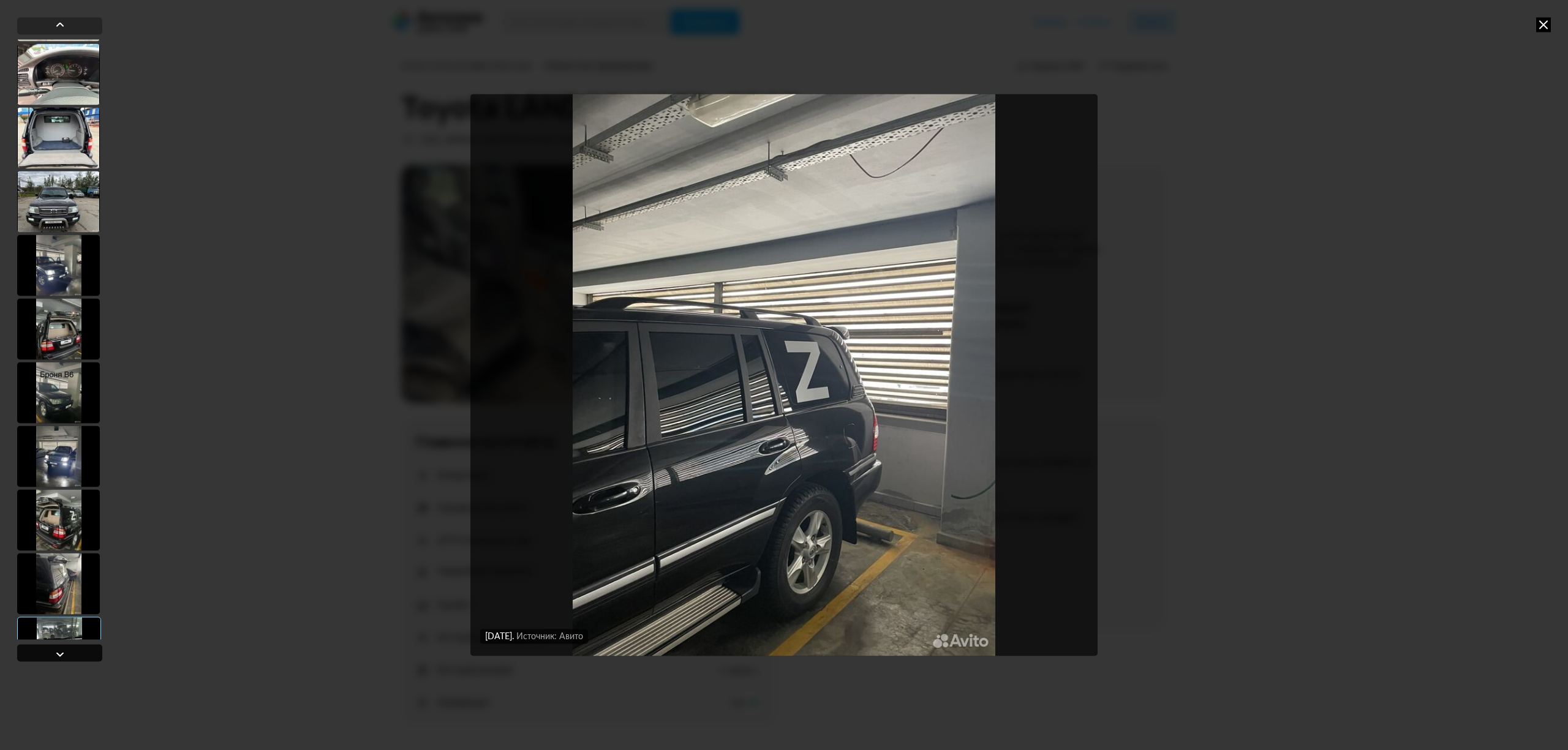
scroll to position [1245, 0]
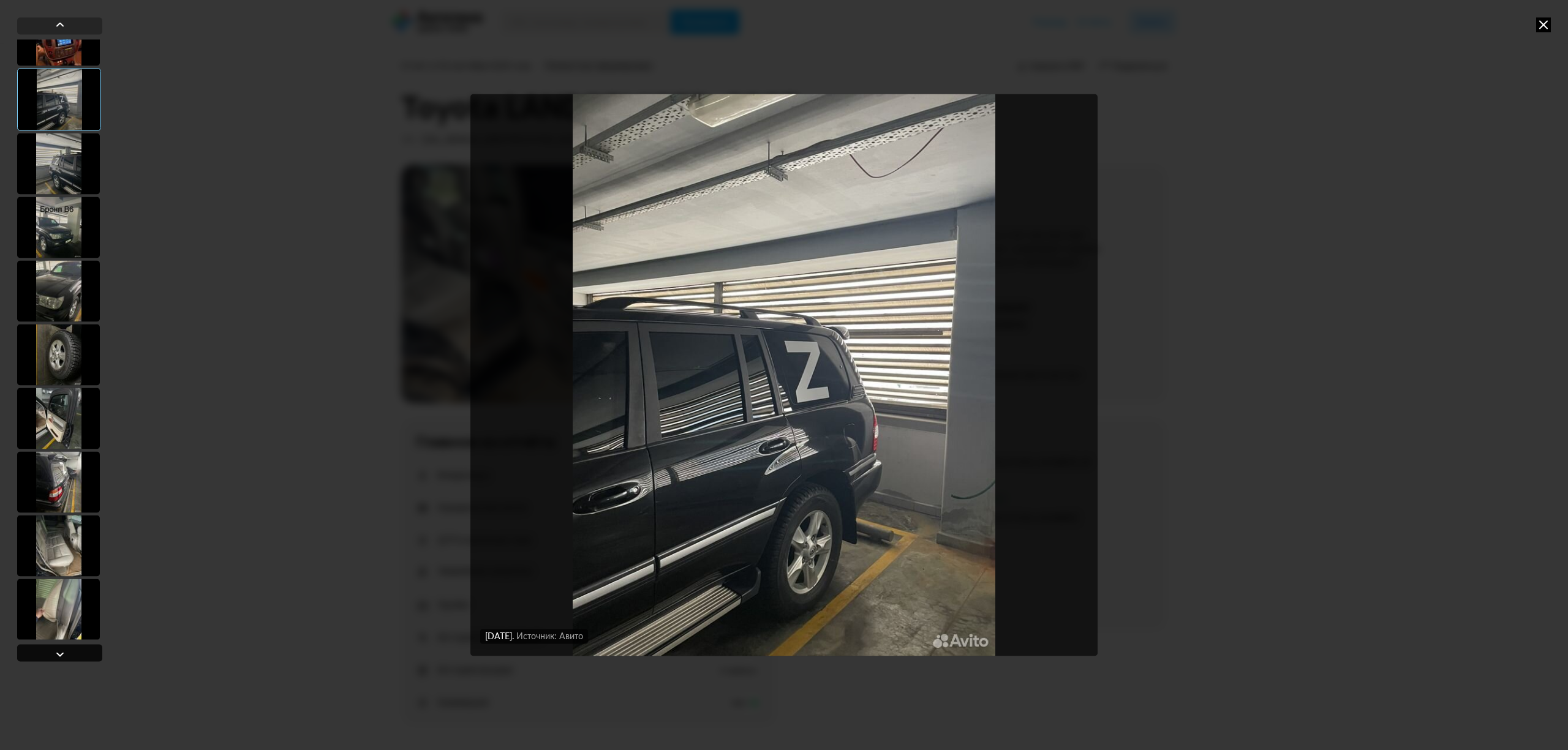
click at [69, 655] on div at bounding box center [59, 652] width 85 height 17
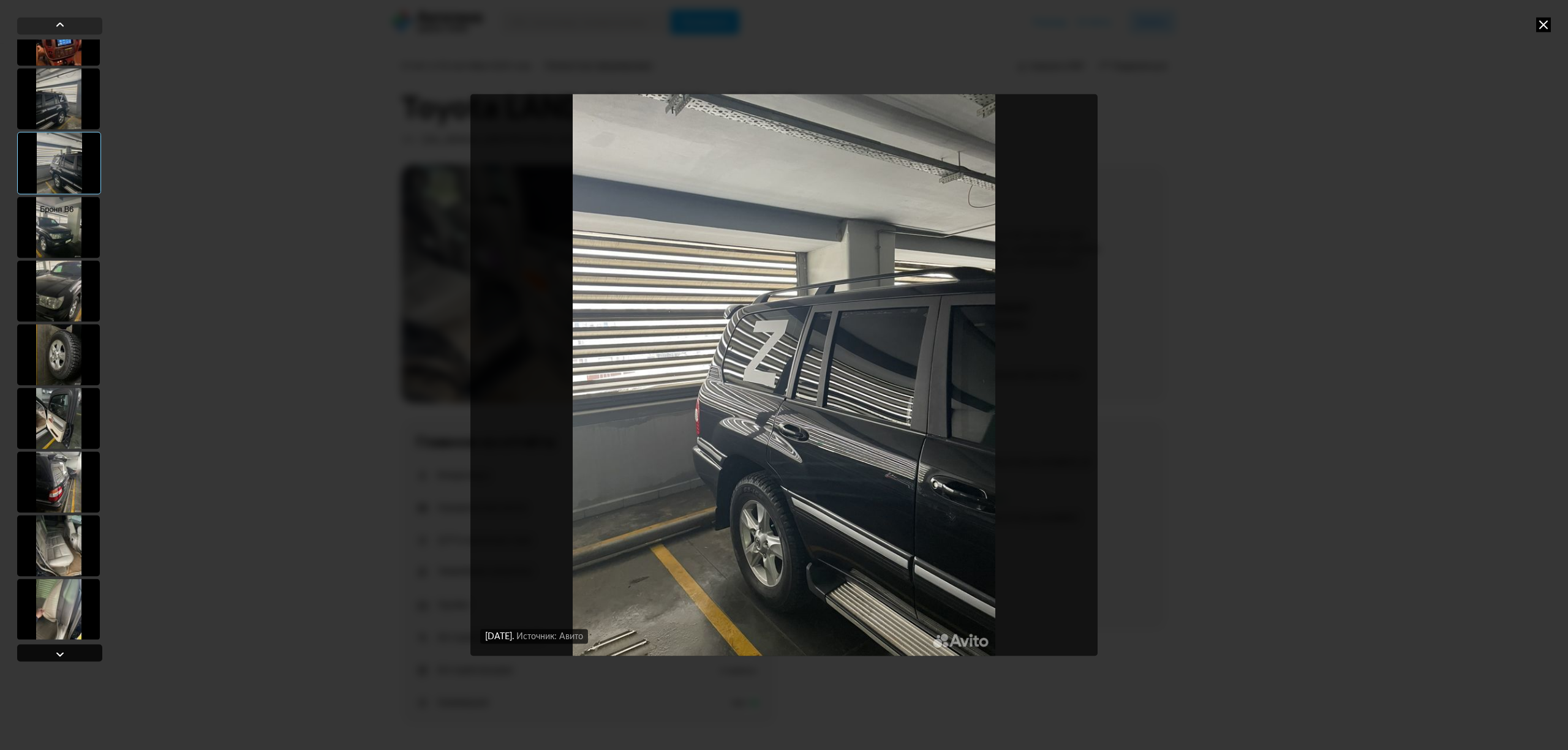
click at [69, 655] on div at bounding box center [59, 652] width 85 height 17
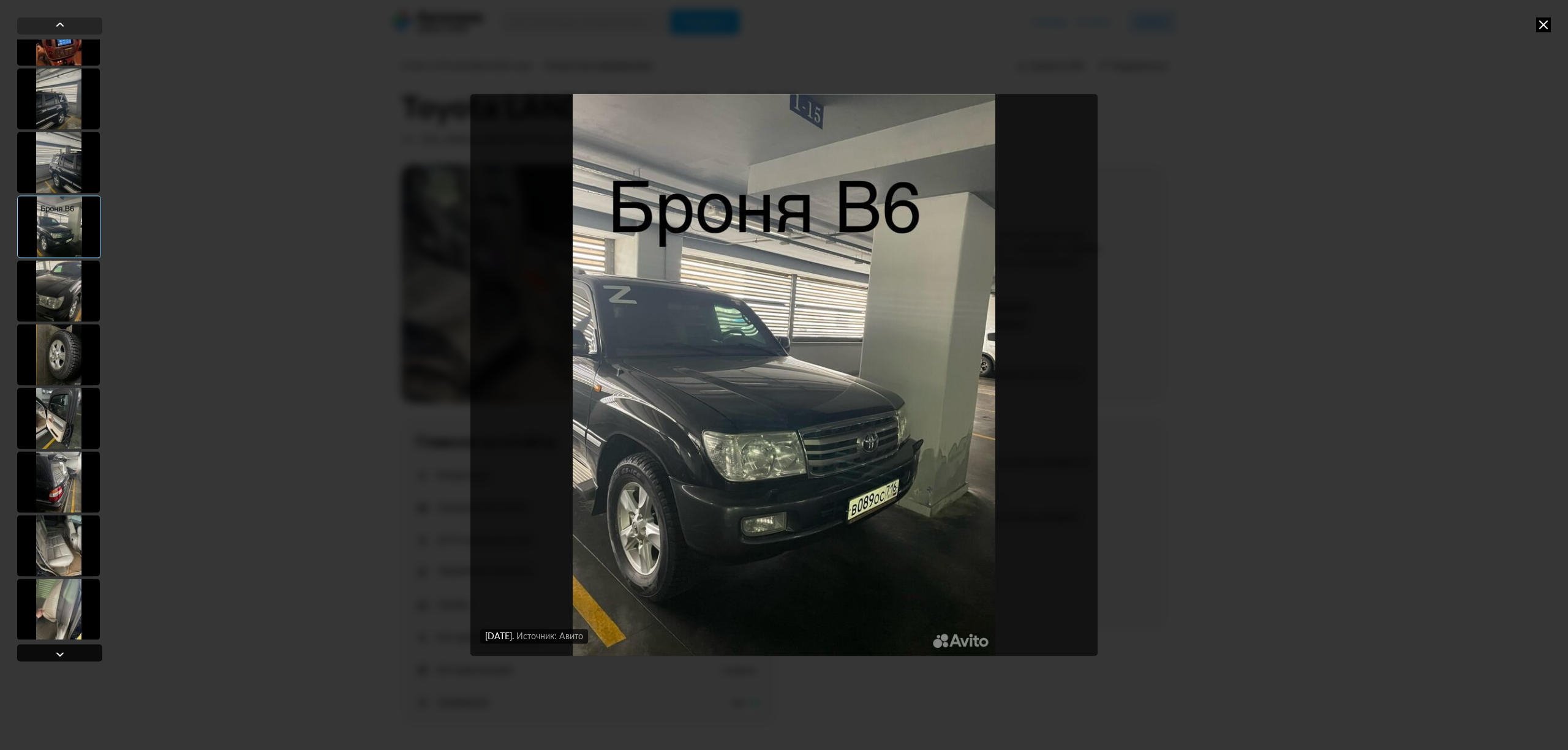
click at [69, 655] on div at bounding box center [59, 652] width 85 height 17
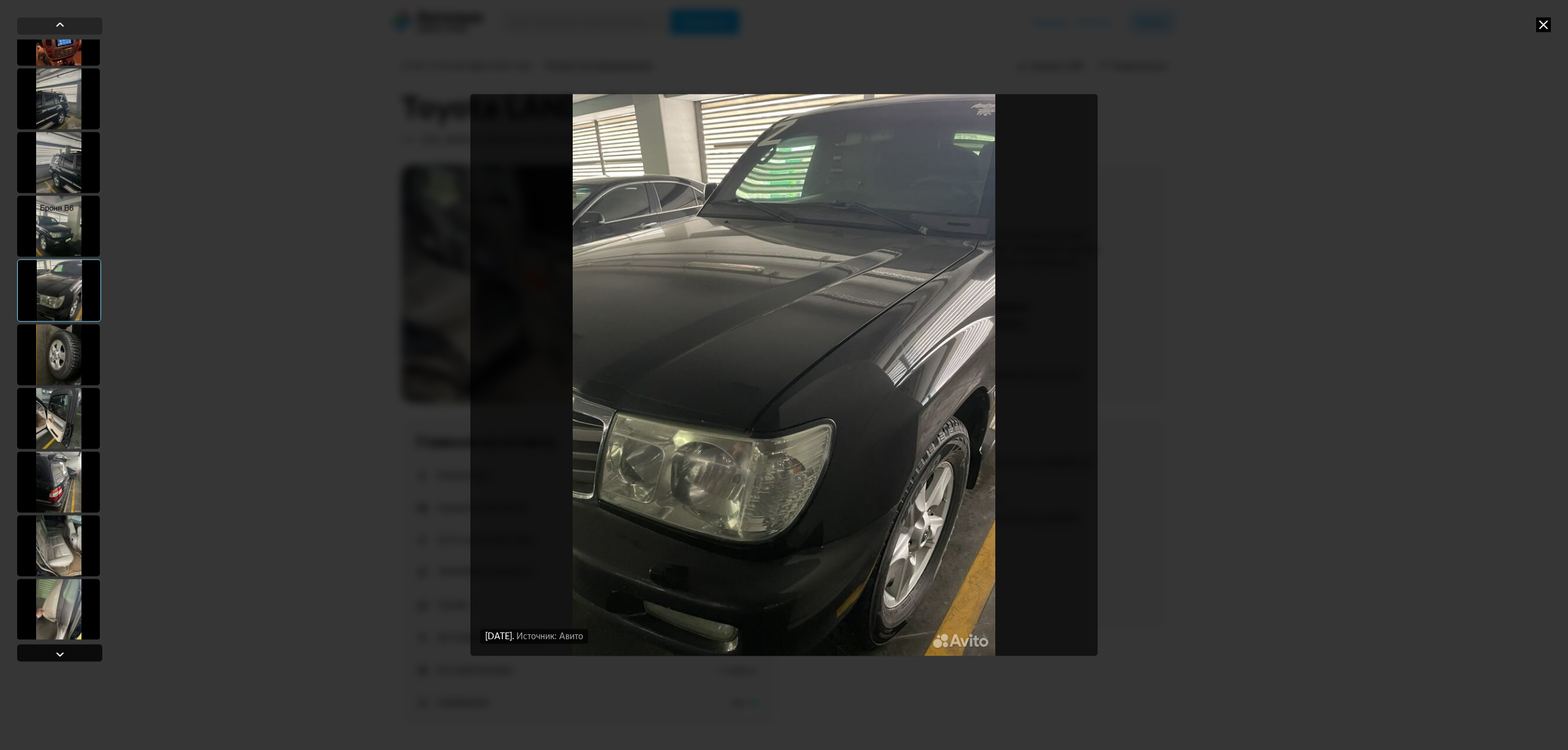
click at [69, 655] on div at bounding box center [59, 652] width 85 height 17
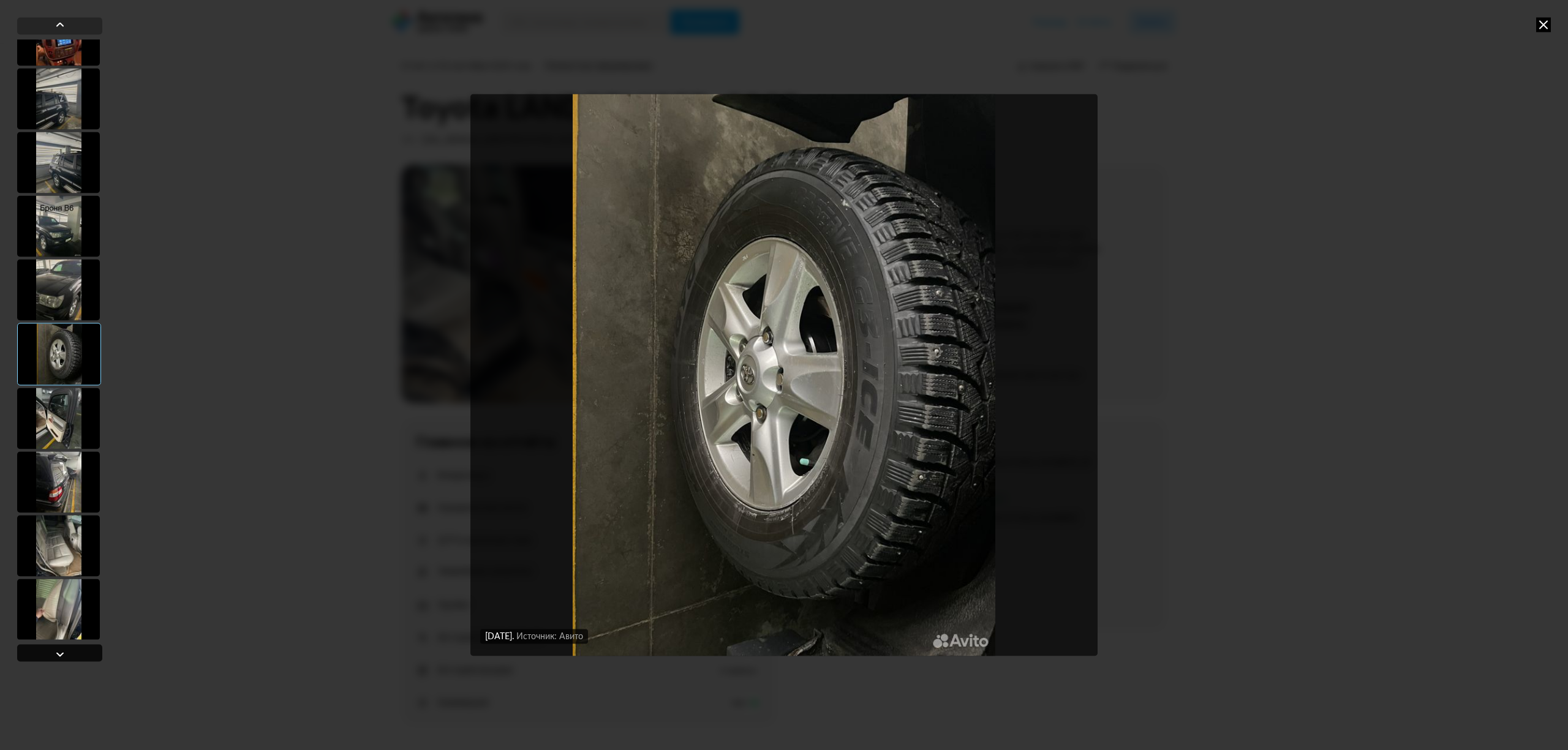
click at [69, 655] on div at bounding box center [59, 652] width 85 height 17
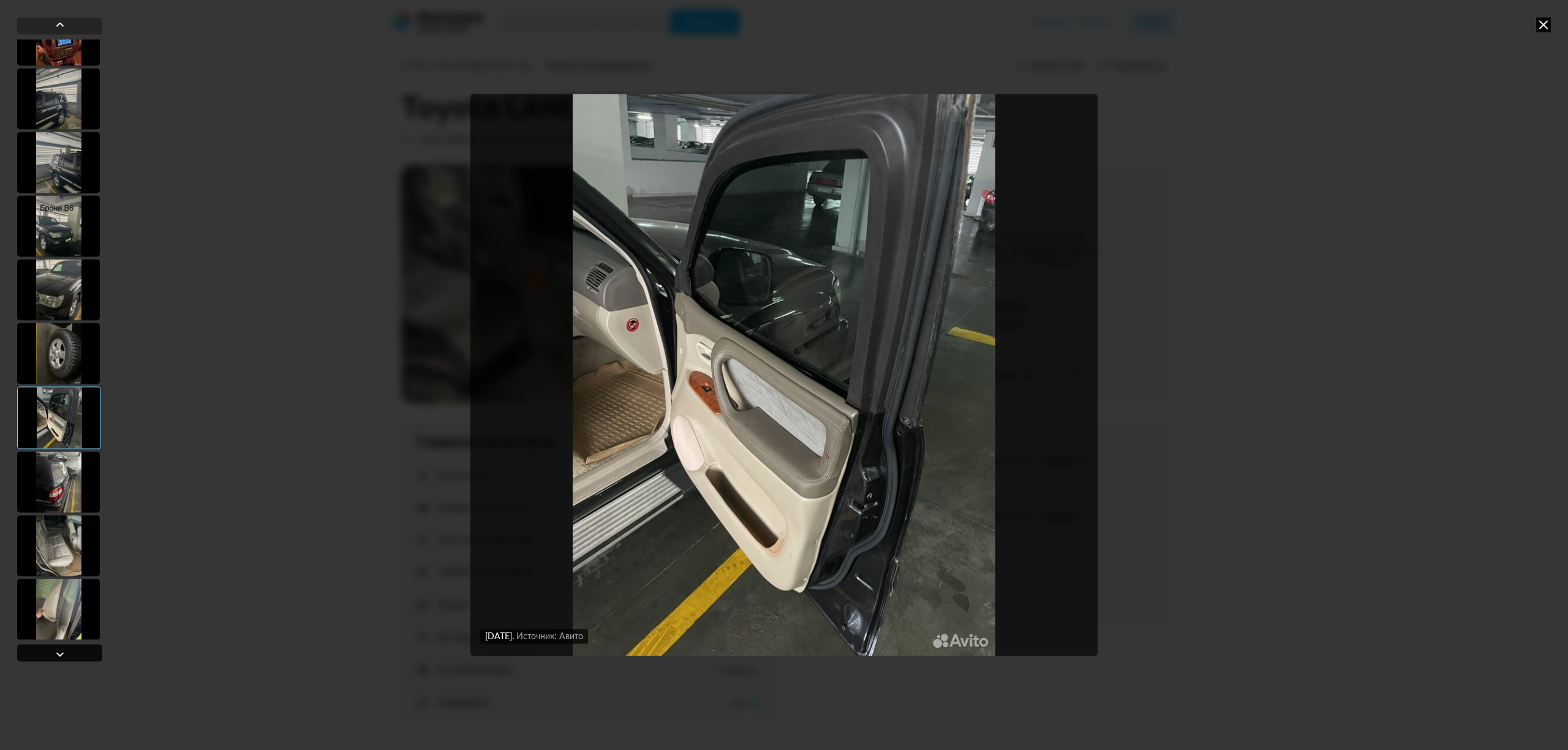
click at [69, 655] on div at bounding box center [59, 652] width 85 height 17
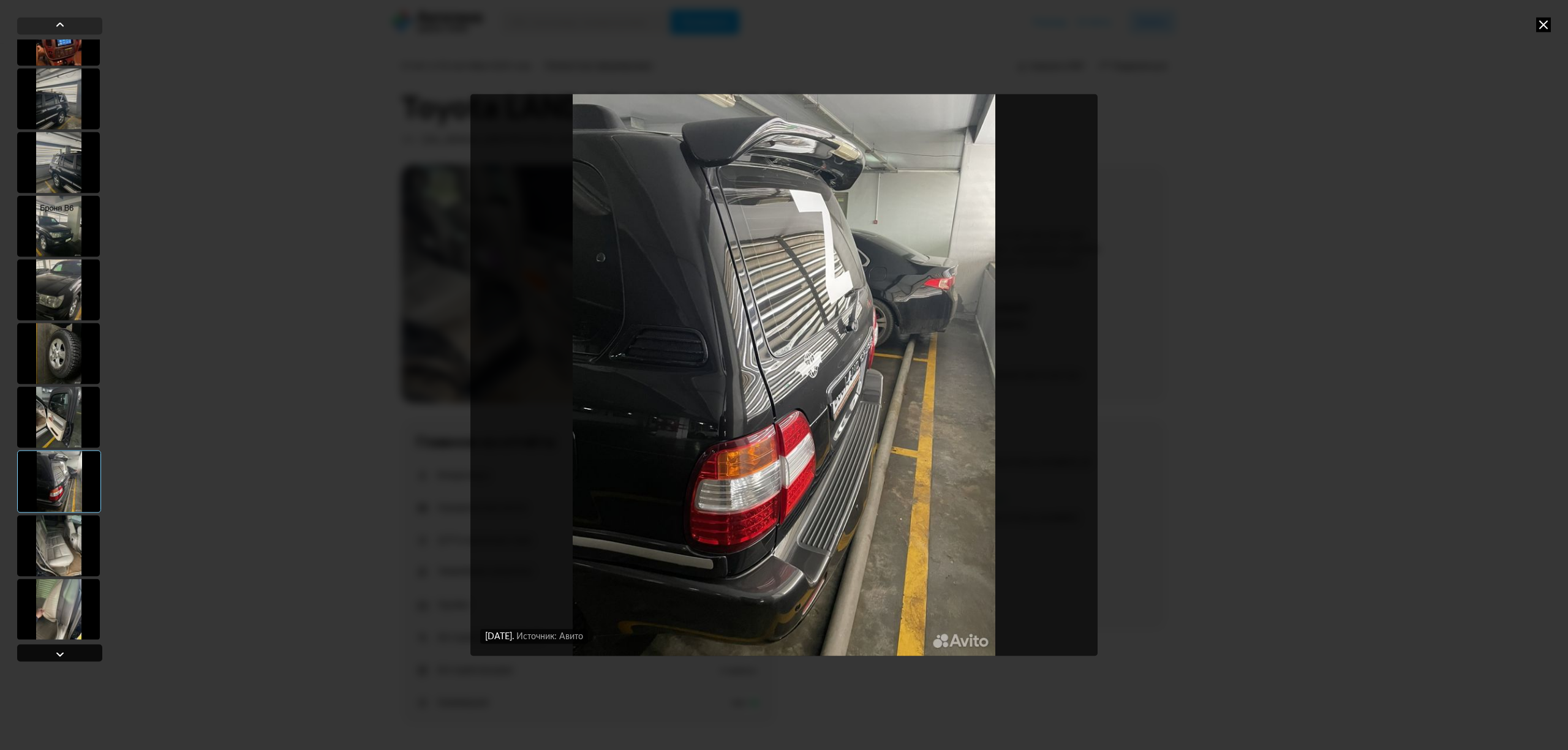
click at [54, 650] on div at bounding box center [60, 654] width 14 height 14
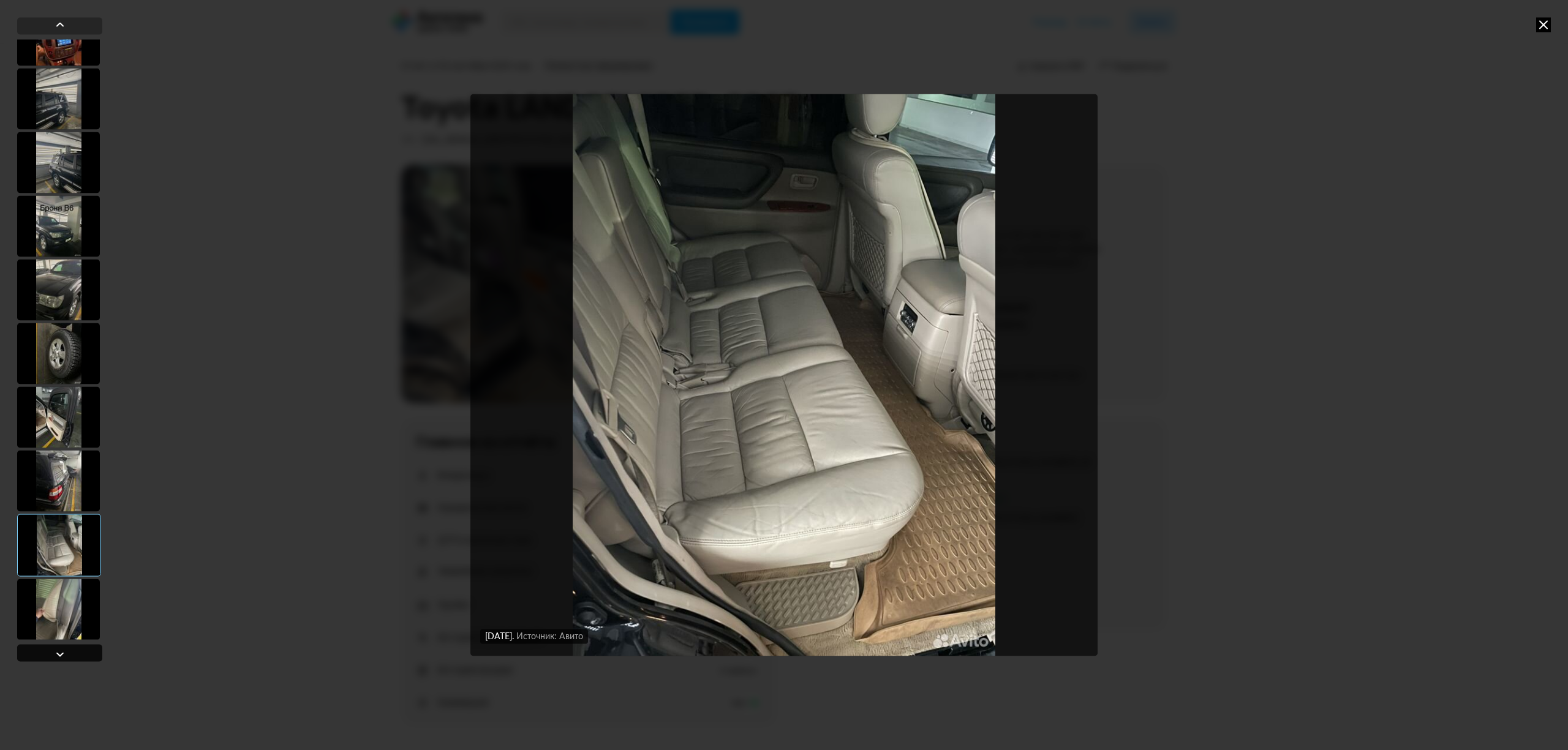
click at [55, 650] on div at bounding box center [60, 654] width 14 height 14
